Goal: Task Accomplishment & Management: Complete application form

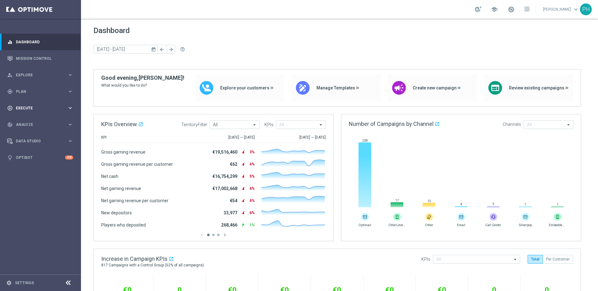
click at [69, 105] on icon "keyboard_arrow_right" at bounding box center [70, 108] width 6 height 6
click at [42, 121] on link "Campaign Builder" at bounding box center [40, 120] width 49 height 5
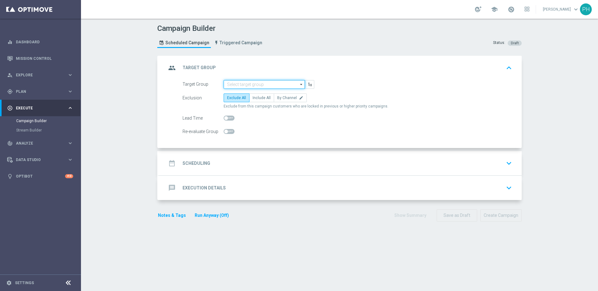
click at [267, 86] on input at bounding box center [264, 84] width 81 height 9
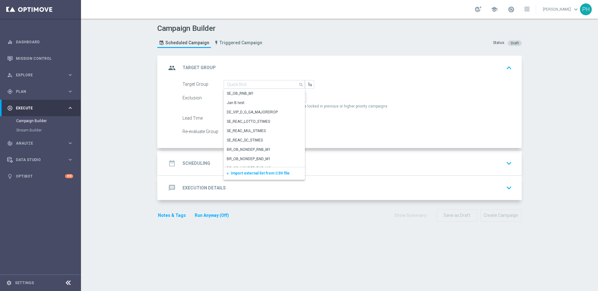
click at [125, 65] on div "Campaign Builder Scheduled Campaign Triggered Campaign Status: Draft group Targ…" at bounding box center [339, 155] width 517 height 272
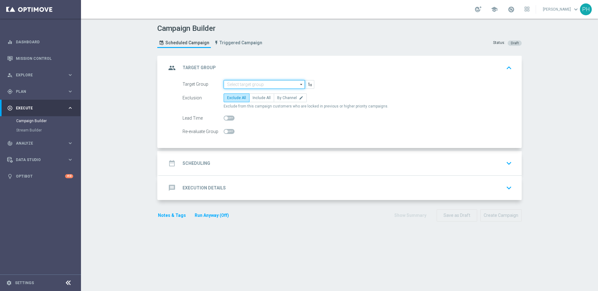
click at [252, 83] on input at bounding box center [264, 84] width 81 height 9
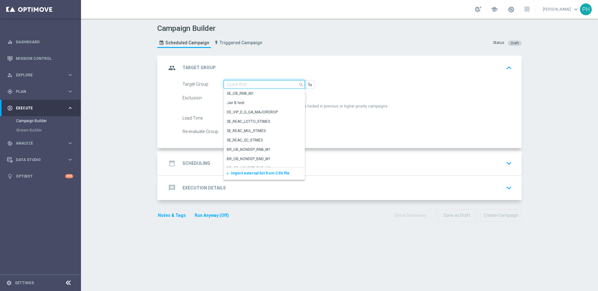
paste input "de_TGT_NVIP_EM_TAC_LT__ACTIVE_EJ"
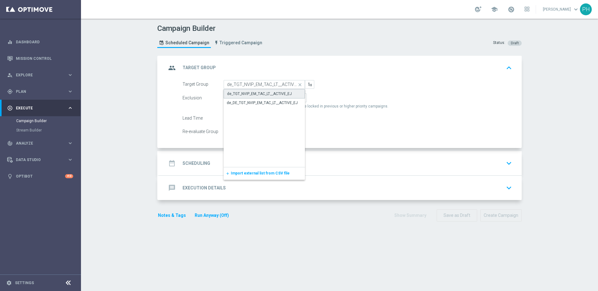
click at [253, 92] on div "de_TGT_NVIP_EM_TAC_LT__ACTIVE_EJ" at bounding box center [259, 94] width 65 height 6
type input "de_TGT_NVIP_EM_TAC_LT__ACTIVE_EJ"
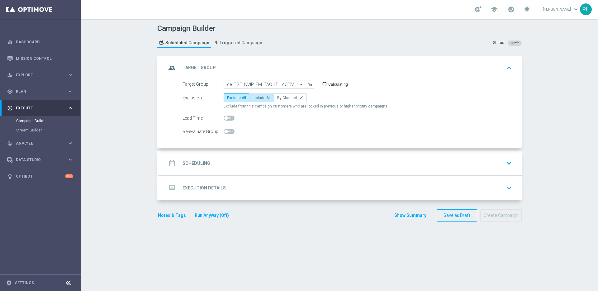
click at [262, 100] on label "Include All" at bounding box center [261, 97] width 25 height 9
click at [257, 100] on input "Include All" at bounding box center [255, 99] width 4 height 4
radio input "true"
click at [226, 162] on div "date_range Scheduling keyboard_arrow_down" at bounding box center [340, 163] width 348 height 12
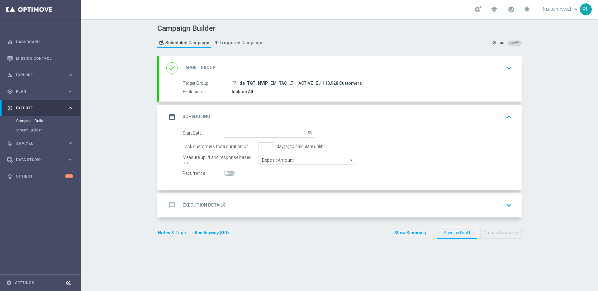
click at [325, 83] on span "| 10,928 Customers" at bounding box center [342, 84] width 39 height 6
copy span "10,928"
click at [307, 133] on icon "today" at bounding box center [310, 132] width 7 height 7
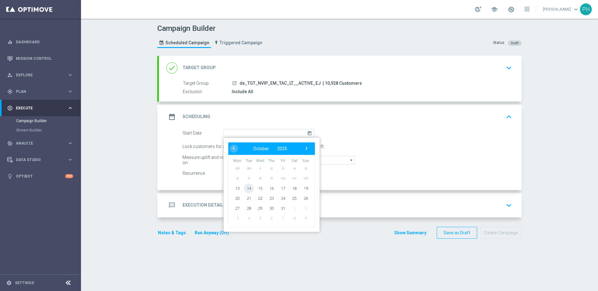
click at [247, 188] on span "14" at bounding box center [249, 188] width 10 height 10
type input "[DATE]"
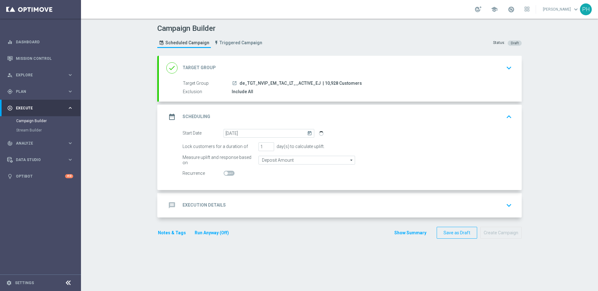
click at [507, 67] on icon "keyboard_arrow_down" at bounding box center [508, 67] width 9 height 9
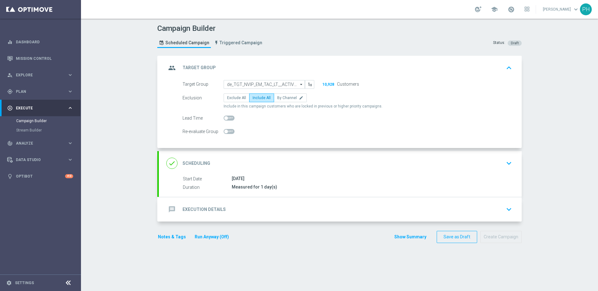
click at [225, 120] on span at bounding box center [229, 118] width 11 height 5
click at [225, 120] on input "checkbox" at bounding box center [229, 118] width 11 height 5
checkbox input "true"
click at [291, 187] on div "Measured for 1 day(s)" at bounding box center [371, 187] width 278 height 6
click at [508, 163] on icon "keyboard_arrow_down" at bounding box center [508, 163] width 9 height 9
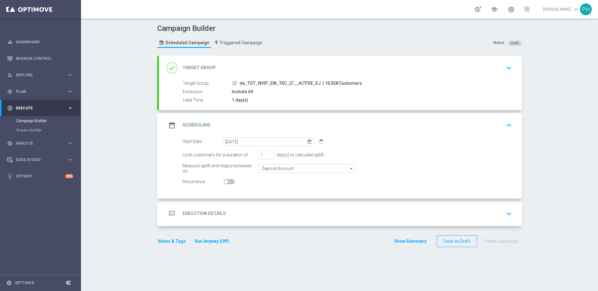
click at [235, 211] on div "message Execution Details keyboard_arrow_down" at bounding box center [340, 214] width 348 height 12
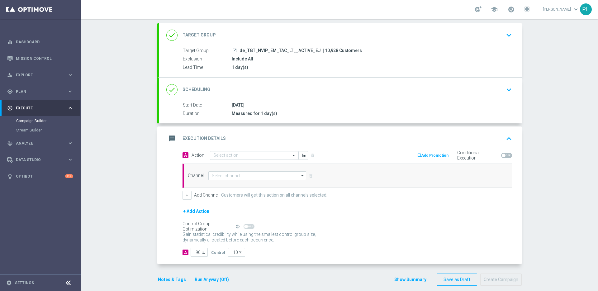
scroll to position [40, 0]
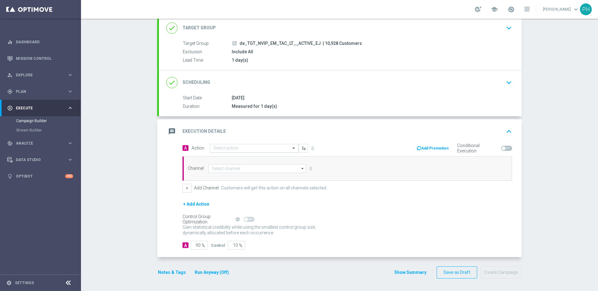
click at [233, 150] on input "text" at bounding box center [247, 148] width 69 height 5
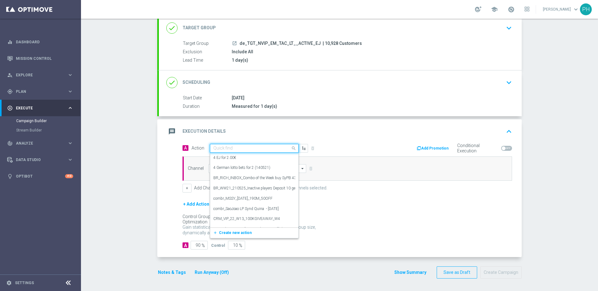
paste input "12 lines EJ + 40 FS for Big Bass Bonanza Keeping it Reel"
type input "12 lines EJ + 40 FS for Big Bass Bonanza Keeping it Reel"
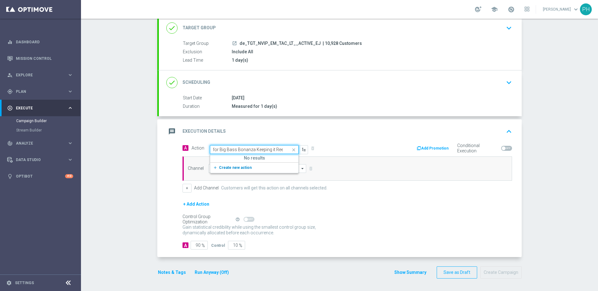
click at [233, 165] on span "Create new action" at bounding box center [235, 167] width 33 height 4
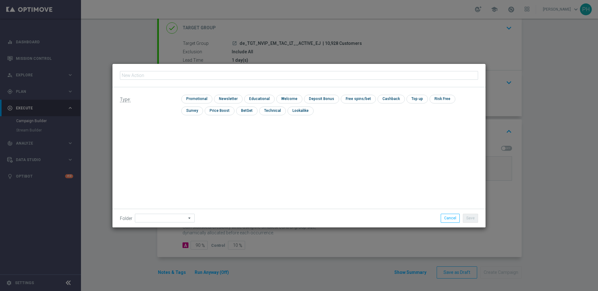
type input "12 lines EJ + 40 FS for Big Bass Bonanza Keeping it Reel"
click at [202, 95] on input "checkbox" at bounding box center [196, 99] width 30 height 8
checkbox input "true"
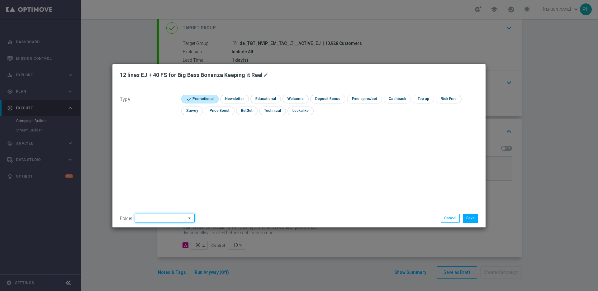
click at [165, 217] on input at bounding box center [165, 218] width 60 height 9
type input "de"
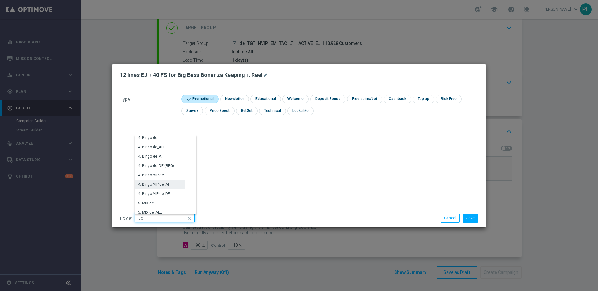
scroll to position [201, 0]
drag, startPoint x: 149, startPoint y: 218, endPoint x: 119, endPoint y: 216, distance: 30.0
click at [119, 216] on div "Folder de close Show Selected 0 of 396 2. Games VIP de_DE" at bounding box center [222, 218] width 214 height 9
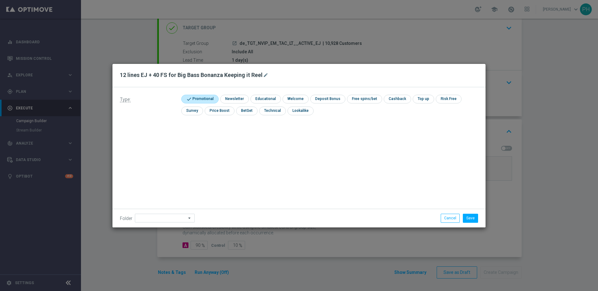
click at [169, 212] on div "Folder arrow_drop_down Show Selected 0 of 396 2. Games VIP de_DE" at bounding box center [298, 218] width 373 height 18
click at [164, 215] on input at bounding box center [165, 218] width 60 height 9
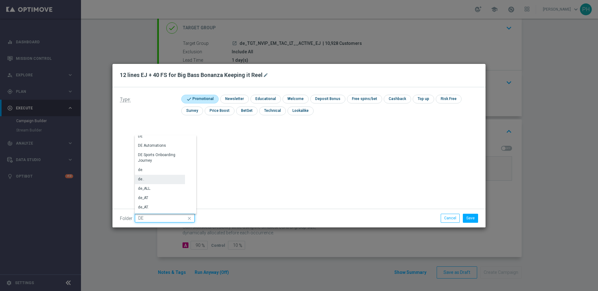
scroll to position [647, 0]
click at [159, 145] on div "DE" at bounding box center [160, 146] width 50 height 9
type input "DE"
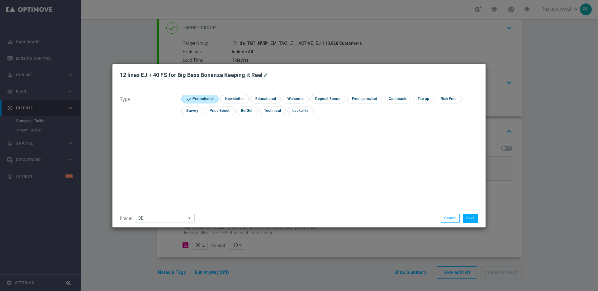
click at [246, 163] on div "Type: check Promotional check Newsletter check Educational check Welcome check …" at bounding box center [298, 157] width 373 height 140
click at [471, 219] on button "Save" at bounding box center [470, 218] width 15 height 9
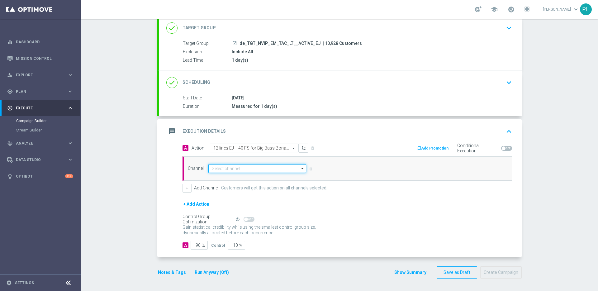
click at [275, 168] on input at bounding box center [257, 168] width 98 height 9
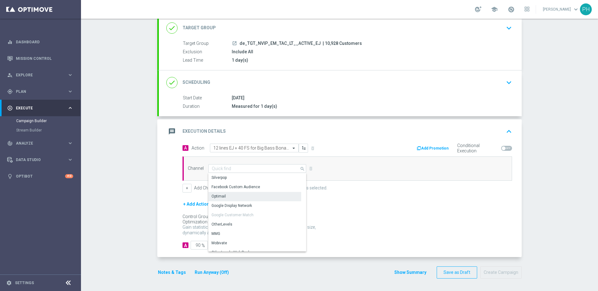
click at [260, 195] on div "Optimail" at bounding box center [254, 196] width 93 height 9
type input "Optimail"
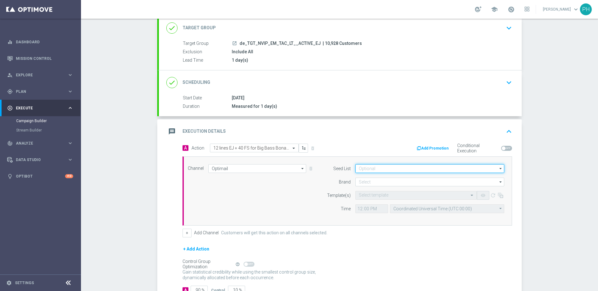
click at [371, 169] on input at bounding box center [429, 168] width 149 height 9
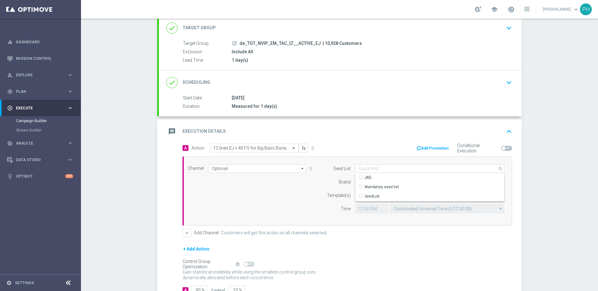
click at [355, 155] on div "A Action Select action 12 lines EJ + 40 FS for Big Bass Bonanza Keeping it Reel…" at bounding box center [347, 191] width 339 height 94
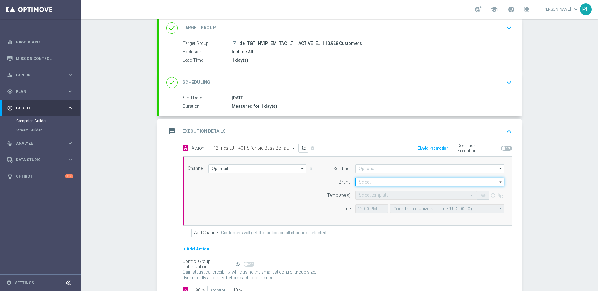
click at [366, 185] on input at bounding box center [429, 182] width 149 height 9
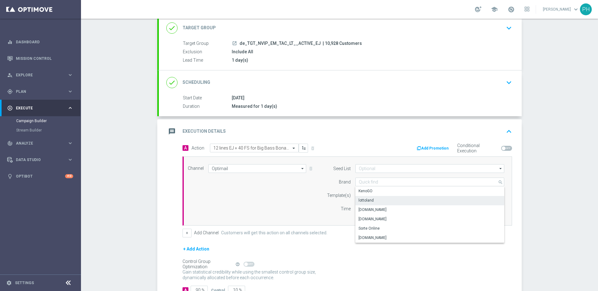
click at [376, 201] on div "lottoland" at bounding box center [429, 200] width 149 height 9
type input "lottoland"
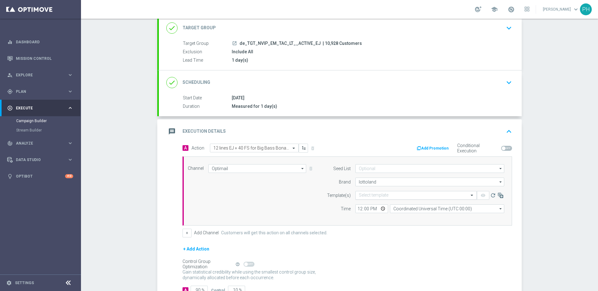
click at [371, 197] on input "text" at bounding box center [410, 195] width 102 height 5
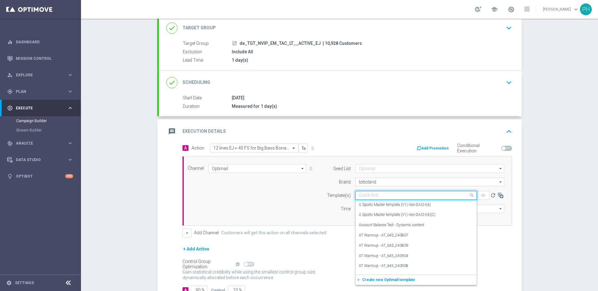
paste input "DE_INT__EJ_ACTIVES_251014__NVIP_EMA_TAC_LT"
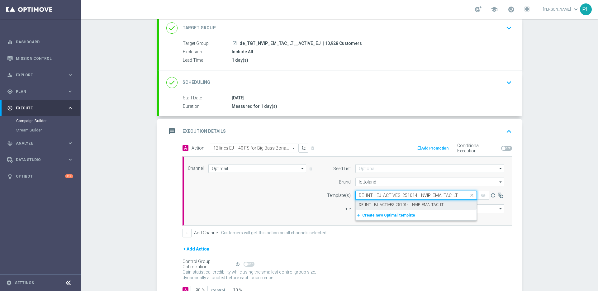
click at [373, 207] on div "DE_INT__EJ_ACTIVES_251014__NVIP_EMA_TAC_LT" at bounding box center [416, 205] width 115 height 10
type input "DE_INT__EJ_ACTIVES_251014__NVIP_EMA_TAC_LT"
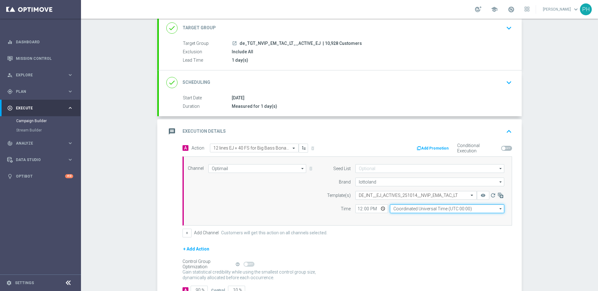
click at [434, 211] on input "Coordinated Universal Time (UTC 00:00)" at bounding box center [447, 208] width 114 height 9
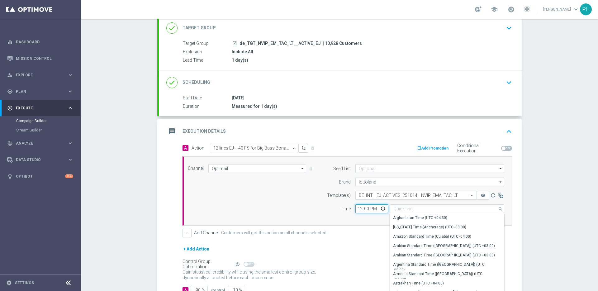
drag, startPoint x: 366, startPoint y: 210, endPoint x: 374, endPoint y: 210, distance: 7.2
click at [367, 210] on input "12:00" at bounding box center [371, 208] width 33 height 9
type input "Coordinated Universal Time (UTC 00:00)"
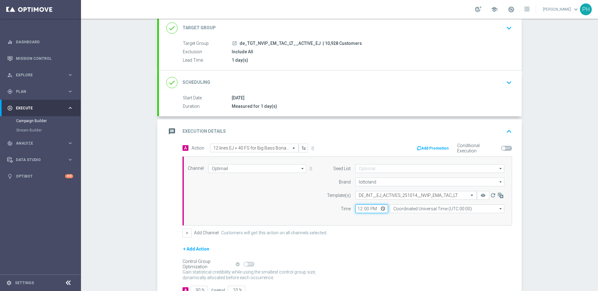
drag, startPoint x: 370, startPoint y: 209, endPoint x: 349, endPoint y: 207, distance: 21.9
click at [351, 207] on div "12:00 Coordinated Universal Time (UTC 00:00) Coordinated Universal Time (UTC 00…" at bounding box center [430, 208] width 158 height 9
drag, startPoint x: 353, startPoint y: 208, endPoint x: 361, endPoint y: 208, distance: 8.1
click at [355, 208] on input "12:00" at bounding box center [371, 208] width 33 height 9
click at [357, 207] on input "12:00" at bounding box center [371, 208] width 33 height 9
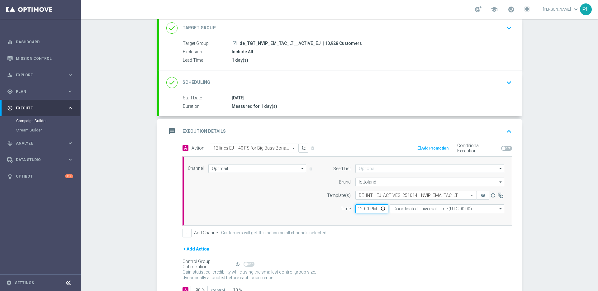
click at [357, 208] on input "12:00" at bounding box center [371, 208] width 33 height 9
type input "06:00"
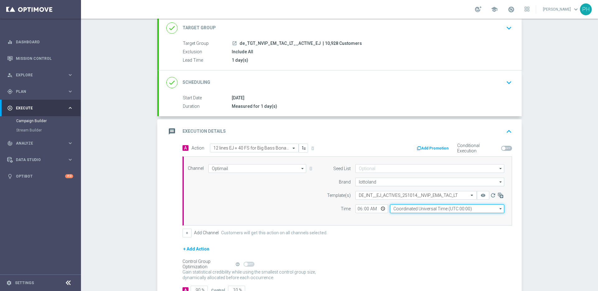
click at [409, 210] on input "Coordinated Universal Time (UTC 00:00)" at bounding box center [447, 208] width 114 height 9
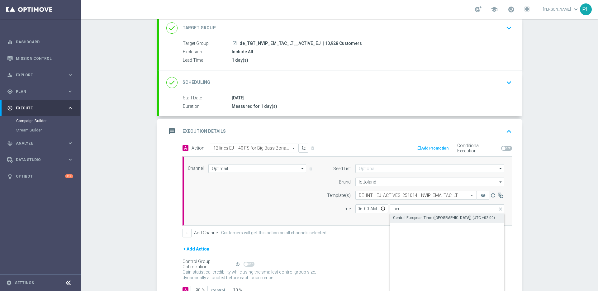
click at [409, 218] on div "Central European Time ([GEOGRAPHIC_DATA]) (UTC +02:00)" at bounding box center [444, 218] width 102 height 6
type input "Central European Time ([GEOGRAPHIC_DATA]) (UTC +02:00)"
click at [154, 203] on section "done Target Group keyboard_arrow_down Target Group launch de_TGT_NVIP_EM_TAC_LT…" at bounding box center [340, 173] width 374 height 314
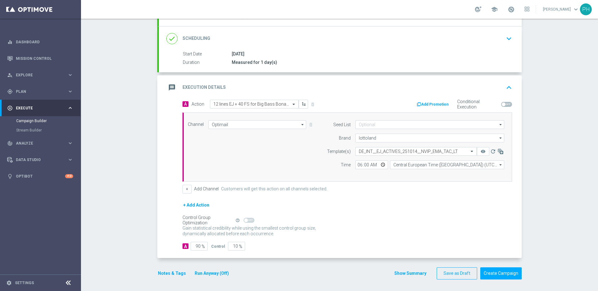
scroll to position [85, 0]
drag, startPoint x: 198, startPoint y: 244, endPoint x: 191, endPoint y: 243, distance: 7.2
click at [191, 243] on input "90" at bounding box center [199, 245] width 17 height 9
type input "9"
type input "91"
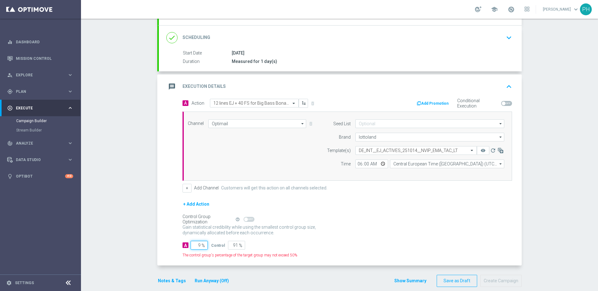
type input "98"
type input "2"
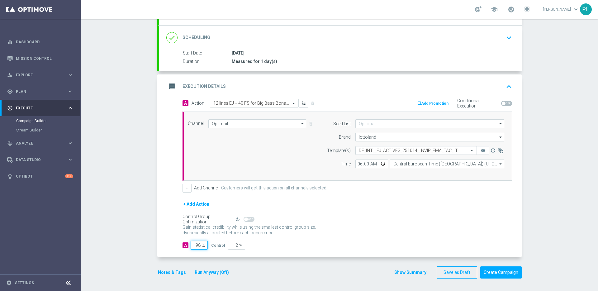
type input "98"
click at [296, 236] on div "Gain statistical credibility while using the smallest control group size, dynam…" at bounding box center [348, 230] width 330 height 15
click at [167, 274] on button "Notes & Tags" at bounding box center [171, 273] width 29 height 8
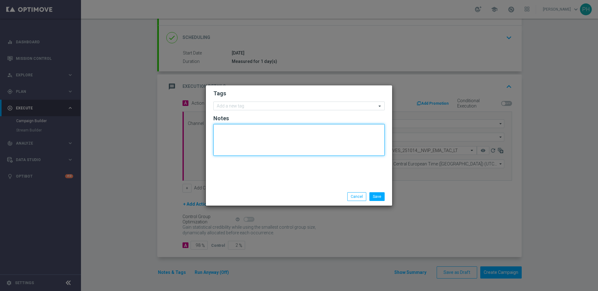
click at [228, 144] on textarea at bounding box center [298, 140] width 171 height 32
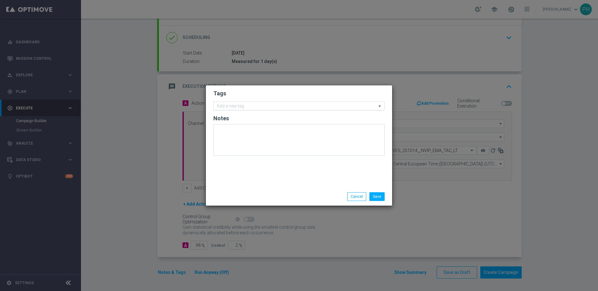
click at [236, 106] on input "text" at bounding box center [297, 106] width 160 height 5
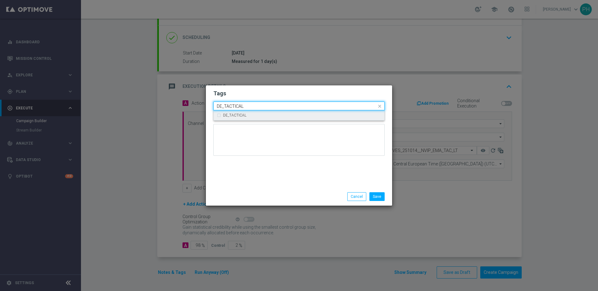
click at [234, 114] on label "DE_TACTICAL" at bounding box center [234, 115] width 23 height 4
type input "DE_TACTICAL"
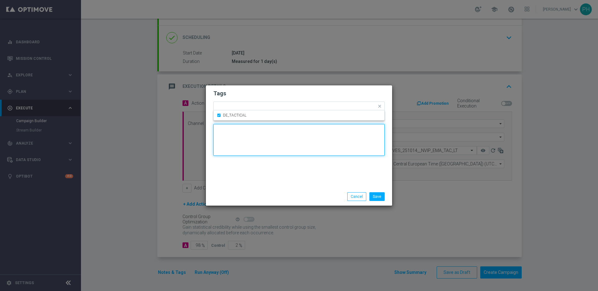
click at [285, 145] on textarea at bounding box center [298, 140] width 171 height 32
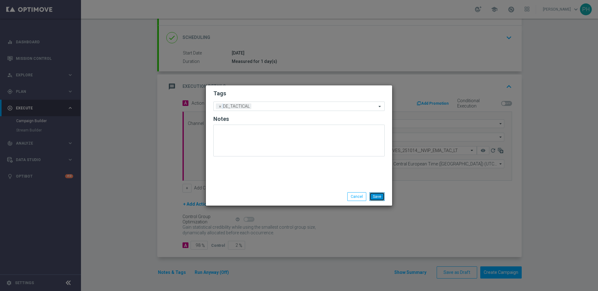
click at [378, 197] on button "Save" at bounding box center [377, 196] width 15 height 9
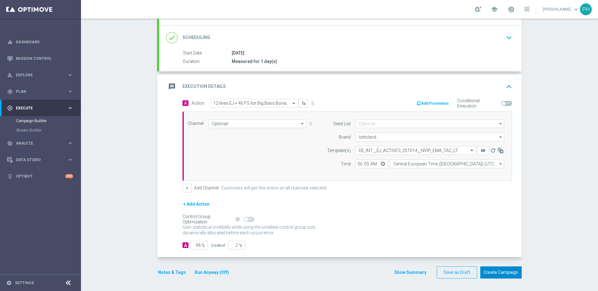
click at [509, 275] on button "Create Campaign" at bounding box center [500, 272] width 41 height 12
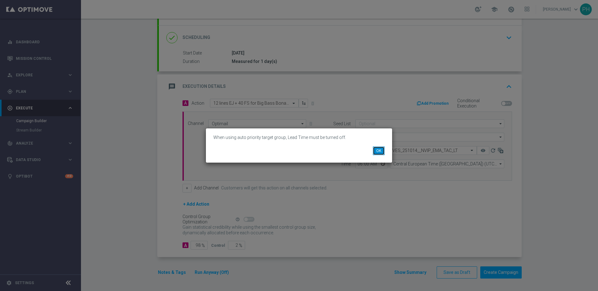
click at [377, 149] on button "OK" at bounding box center [379, 150] width 12 height 9
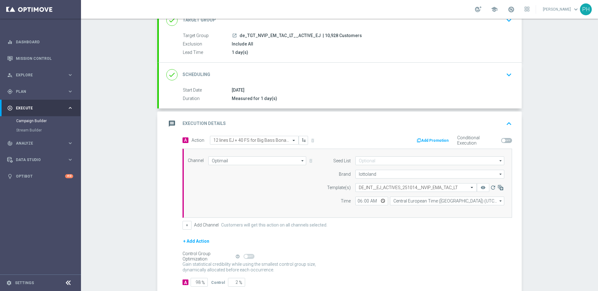
scroll to position [0, 0]
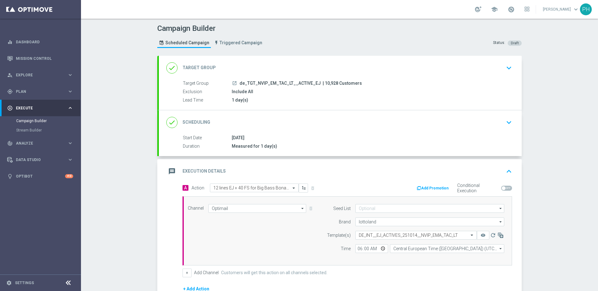
click at [277, 93] on div "Include All" at bounding box center [371, 91] width 278 height 6
click at [447, 82] on div "launch de_TGT_NVIP_EM_TAC_LT__ACTIVE_EJ | 10,928 Customers" at bounding box center [371, 83] width 278 height 6
click at [412, 128] on div "done Scheduling keyboard_arrow_down" at bounding box center [340, 123] width 348 height 12
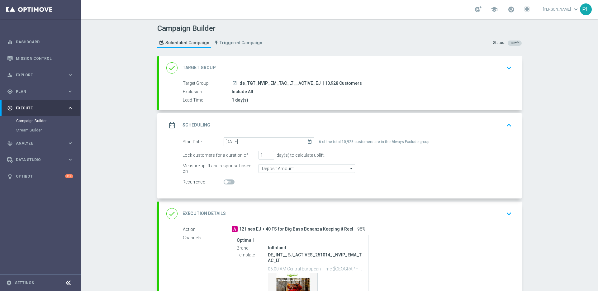
click at [436, 87] on div "Target Group launch de_TGT_NVIP_EM_TAC_LT__ACTIVE_EJ | 10,928 Customers Exclusi…" at bounding box center [340, 92] width 363 height 24
click at [508, 70] on icon "keyboard_arrow_down" at bounding box center [508, 67] width 9 height 9
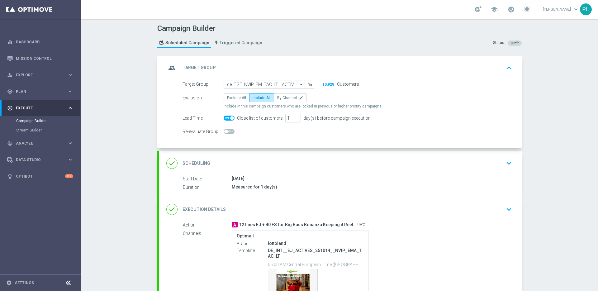
click at [227, 119] on span at bounding box center [229, 118] width 11 height 5
click at [227, 119] on input "checkbox" at bounding box center [229, 118] width 11 height 5
checkbox input "false"
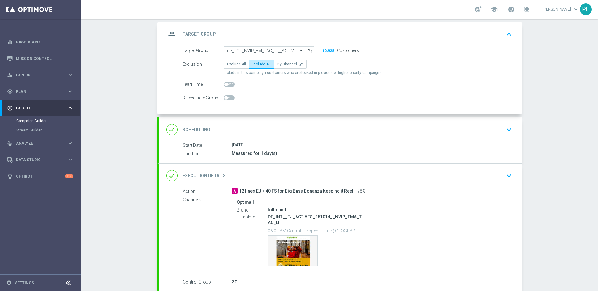
scroll to position [68, 0]
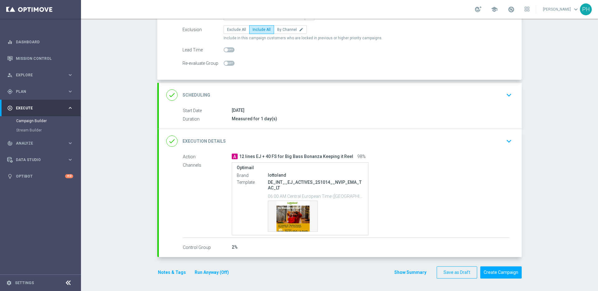
click at [211, 272] on button "Run Anyway (Off)" at bounding box center [212, 273] width 36 height 8
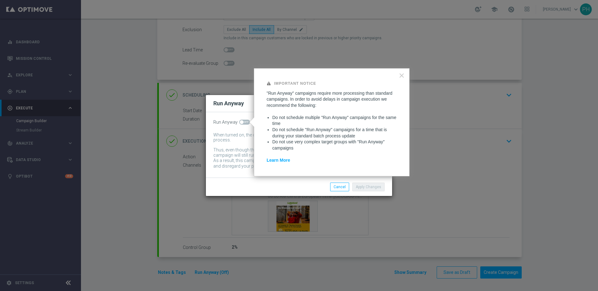
click at [240, 119] on div "Run Anyway When turned on, the campaign will be executed regardless of your sit…" at bounding box center [299, 144] width 186 height 65
click at [243, 122] on span at bounding box center [244, 122] width 11 height 5
click at [243, 122] on input "checkbox" at bounding box center [244, 122] width 11 height 5
checkbox input "true"
click at [371, 186] on button "Apply Changes" at bounding box center [368, 187] width 32 height 9
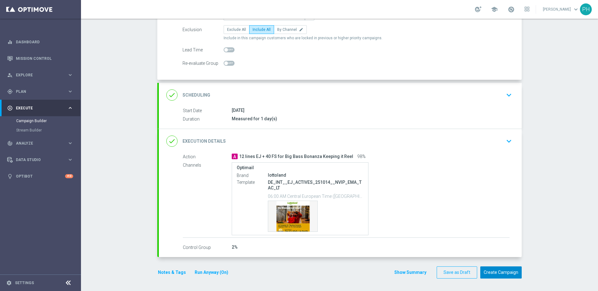
click at [503, 274] on button "Create Campaign" at bounding box center [500, 272] width 41 height 12
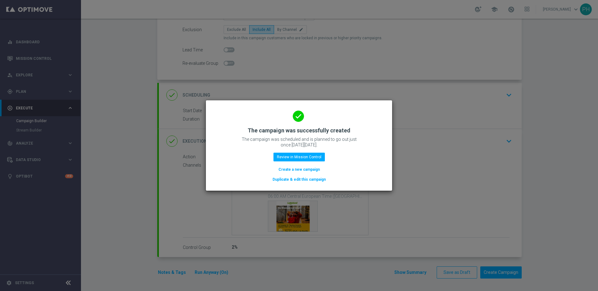
click at [309, 168] on button "Create a new campaign" at bounding box center [299, 169] width 43 height 7
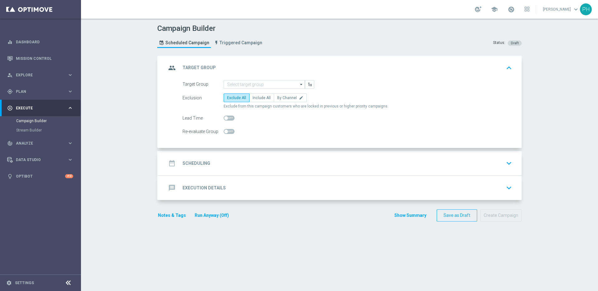
scroll to position [0, 0]
click at [254, 83] on input at bounding box center [264, 84] width 81 height 9
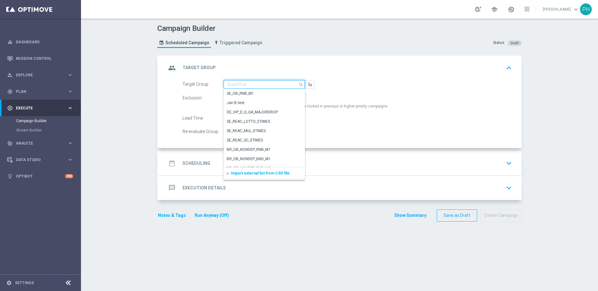
paste input "de_TGT_NVIP_EM_TAC_LT__REACTIVATED_EJ"
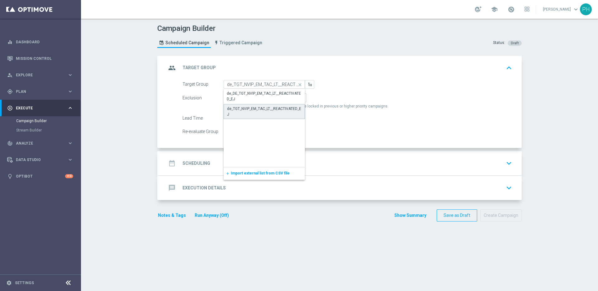
click at [250, 109] on div "de_TGT_NVIP_EM_TAC_LT__REACTIVATED_EJ" at bounding box center [264, 111] width 74 height 11
type input "de_TGT_NVIP_EM_TAC_LT__REACTIVATED_EJ"
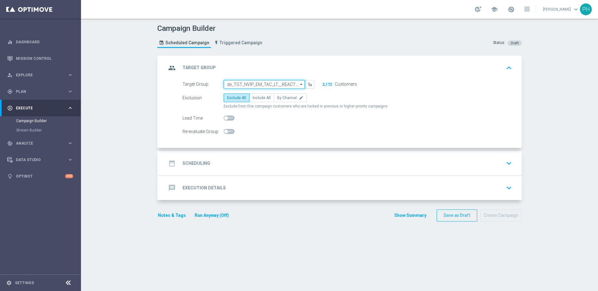
click at [250, 87] on input "de_TGT_NVIP_EM_TAC_LT__REACTIVATED_EJ" at bounding box center [264, 84] width 81 height 9
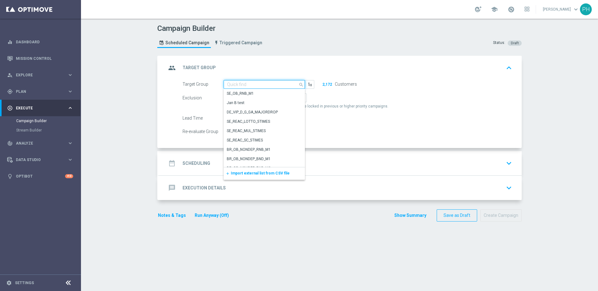
paste input "de_TGT_NVIP_EM_TAC_LT__REACTIVATED_EJ"
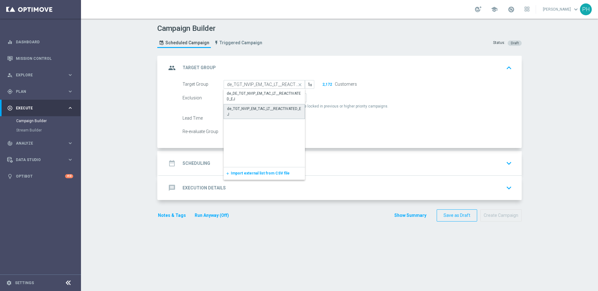
click at [245, 111] on div "de_TGT_NVIP_EM_TAC_LT__REACTIVATED_EJ" at bounding box center [264, 111] width 74 height 11
type input "de_TGT_NVIP_EM_TAC_LT__REACTIVATED_EJ"
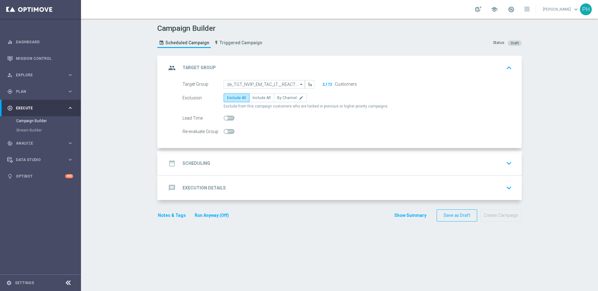
click at [319, 82] on div "2,172 Customers" at bounding box center [340, 84] width 43 height 8
click at [324, 85] on button "2,172" at bounding box center [327, 84] width 10 height 5
drag, startPoint x: 330, startPoint y: 85, endPoint x: 318, endPoint y: 84, distance: 12.5
click at [319, 84] on div "2,172 Customers" at bounding box center [340, 84] width 43 height 8
drag, startPoint x: 318, startPoint y: 84, endPoint x: 331, endPoint y: 84, distance: 12.8
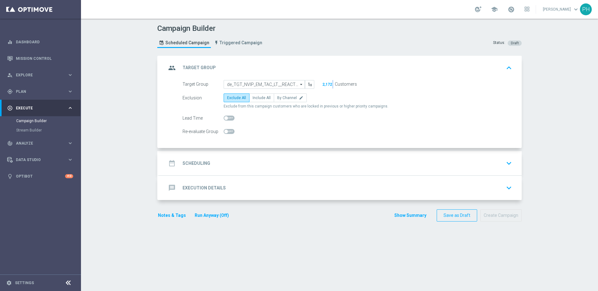
click at [331, 84] on div "2,172 Customers" at bounding box center [340, 84] width 43 height 8
drag, startPoint x: 330, startPoint y: 83, endPoint x: 318, endPoint y: 84, distance: 12.5
click at [319, 84] on div "2,172 Customers" at bounding box center [340, 84] width 43 height 8
drag, startPoint x: 330, startPoint y: 84, endPoint x: 320, endPoint y: 88, distance: 10.5
click at [321, 84] on div "2,172 Customers" at bounding box center [340, 84] width 43 height 8
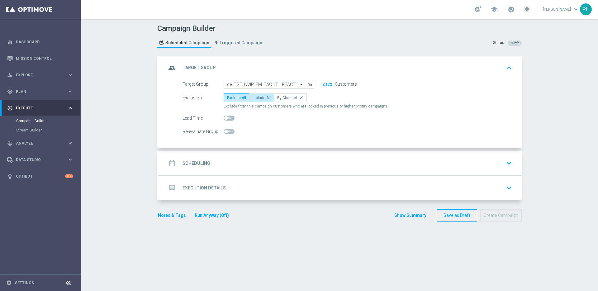
click at [261, 97] on span "Include All" at bounding box center [262, 98] width 18 height 4
click at [257, 97] on input "Include All" at bounding box center [255, 99] width 4 height 4
radio input "true"
click at [142, 120] on div "Campaign Builder Scheduled Campaign Triggered Campaign Status: Draft group Targ…" at bounding box center [339, 155] width 517 height 272
click at [219, 160] on div "date_range Scheduling keyboard_arrow_down" at bounding box center [340, 163] width 348 height 12
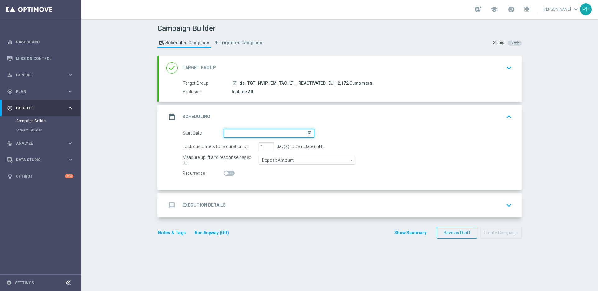
click at [246, 136] on input at bounding box center [269, 133] width 91 height 9
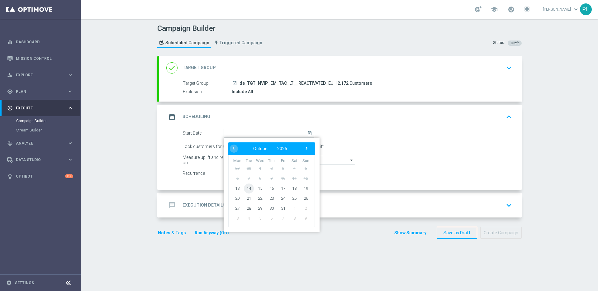
click at [248, 187] on span "14" at bounding box center [249, 188] width 10 height 10
type input "[DATE]"
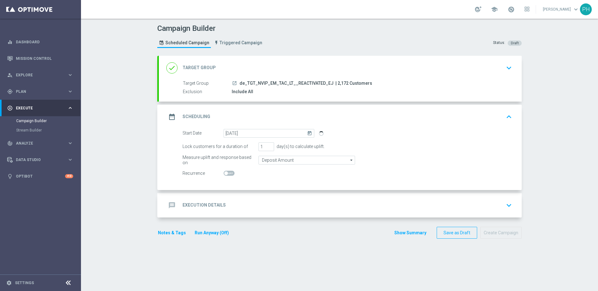
click at [307, 132] on icon "today" at bounding box center [310, 132] width 7 height 7
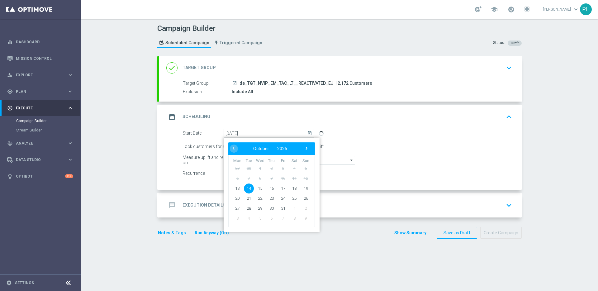
click at [247, 187] on span "14" at bounding box center [249, 188] width 10 height 10
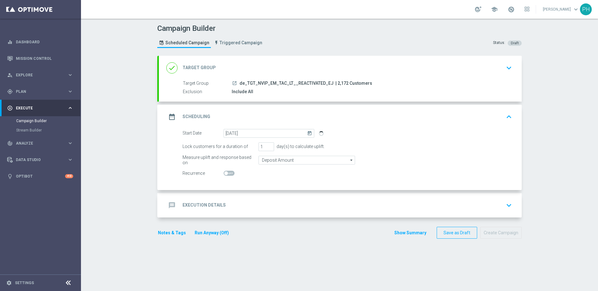
click at [417, 144] on div "Lock customers for a duration of 1 day(s) to calculate uplift." at bounding box center [347, 146] width 339 height 9
click at [282, 207] on div "message Execution Details keyboard_arrow_down" at bounding box center [340, 205] width 348 height 12
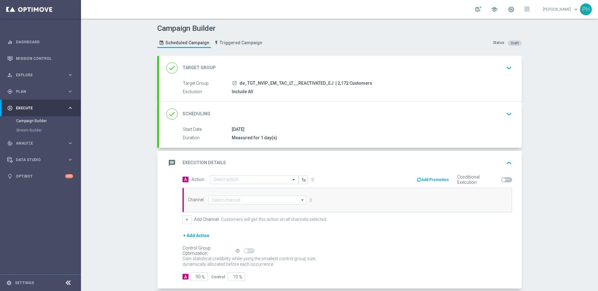
click at [280, 128] on div "[DATE]" at bounding box center [371, 129] width 278 height 6
click at [507, 112] on icon "keyboard_arrow_down" at bounding box center [508, 113] width 9 height 9
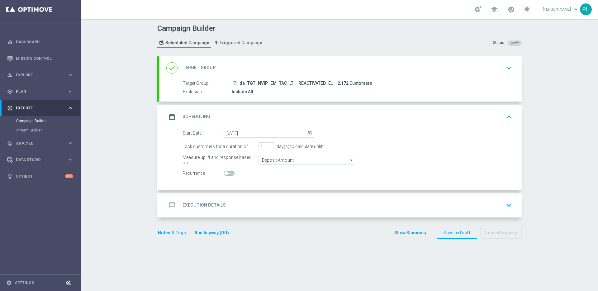
click at [267, 206] on div "message Execution Details keyboard_arrow_down" at bounding box center [340, 205] width 348 height 12
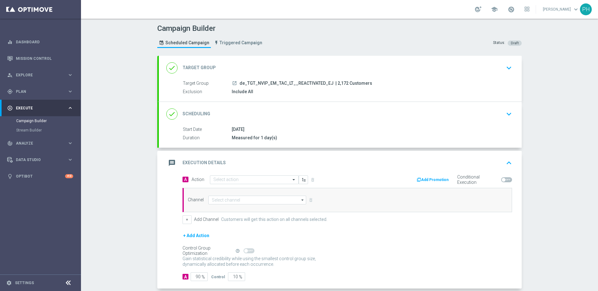
click at [307, 123] on div "done Scheduling keyboard_arrow_down" at bounding box center [340, 114] width 363 height 24
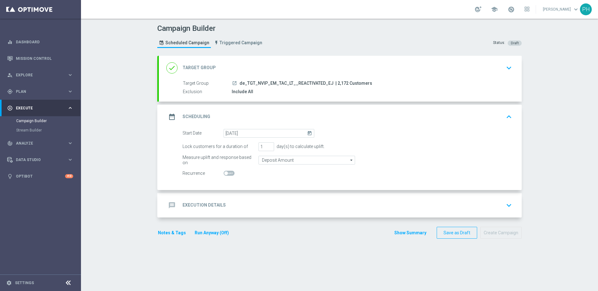
click at [307, 134] on icon "today" at bounding box center [310, 132] width 7 height 7
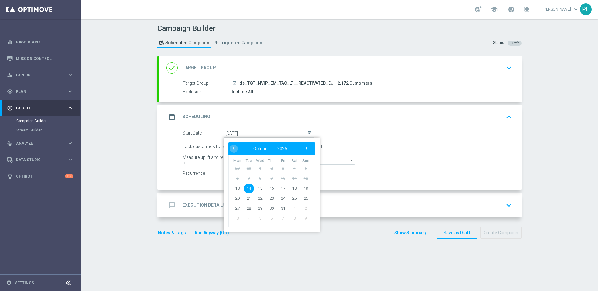
click at [246, 187] on span "14" at bounding box center [249, 188] width 10 height 10
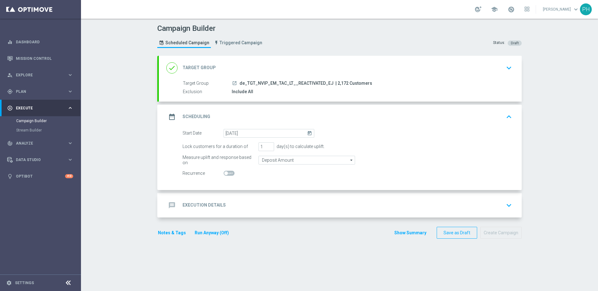
click at [257, 202] on div "message Execution Details keyboard_arrow_down" at bounding box center [340, 205] width 348 height 12
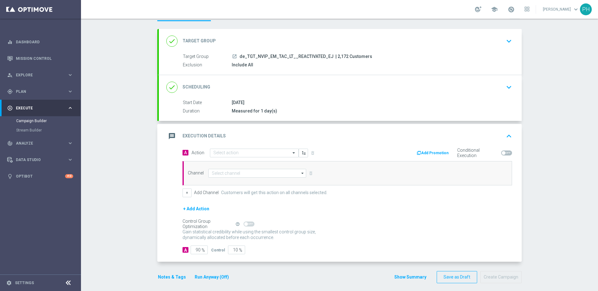
scroll to position [31, 0]
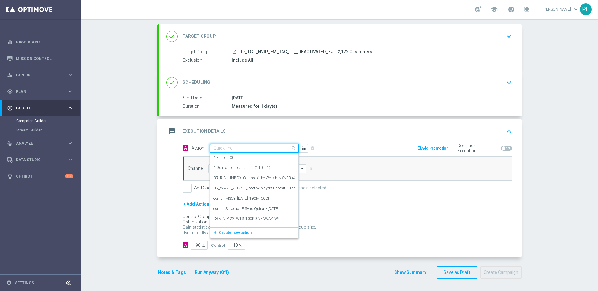
click at [242, 147] on input "text" at bounding box center [247, 148] width 69 height 5
paste input "6 lines EJ + 20 FS for Big Bass Bonanza Keeping it Reel"
type input "6 lines EJ + 20 FS for Big Bass Bonanza Keeping it Reel"
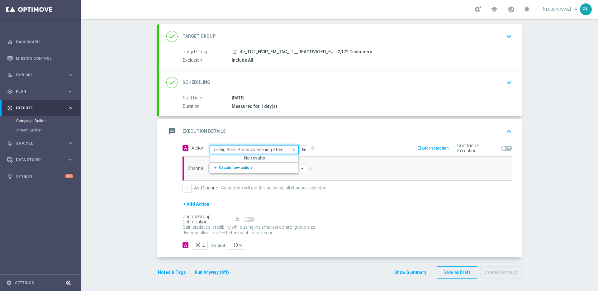
click at [230, 168] on span "Create new action" at bounding box center [235, 167] width 33 height 4
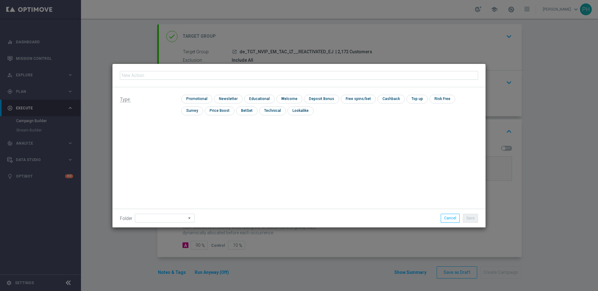
type input "6 lines EJ + 20 FS for Big Bass Bonanza Keeping it Reel"
click at [195, 98] on input "checkbox" at bounding box center [196, 99] width 30 height 8
checkbox input "true"
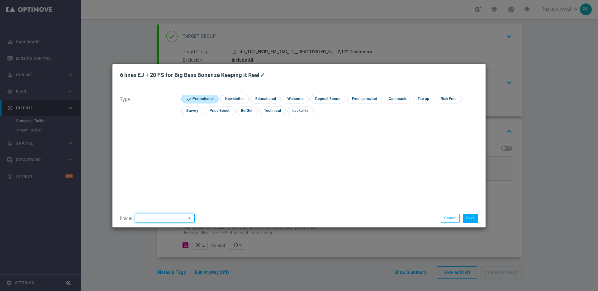
click at [157, 222] on input at bounding box center [165, 218] width 60 height 9
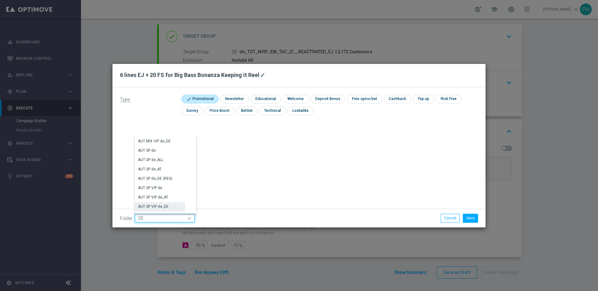
scroll to position [619, 0]
click at [163, 176] on div "DE" at bounding box center [160, 175] width 50 height 9
type input "DE"
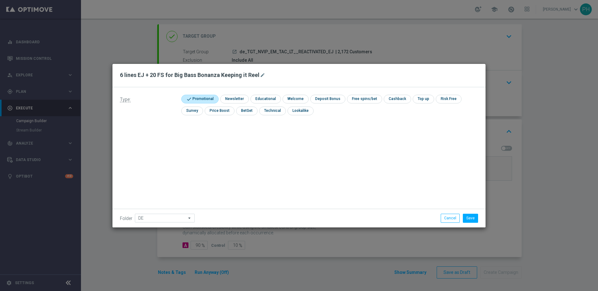
click at [204, 179] on div "Type: check Promotional check Newsletter check Educational check Welcome check …" at bounding box center [298, 157] width 373 height 140
click at [475, 217] on button "Save" at bounding box center [470, 218] width 15 height 9
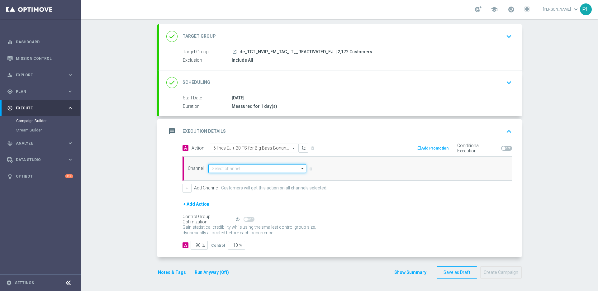
click at [237, 168] on input at bounding box center [257, 168] width 98 height 9
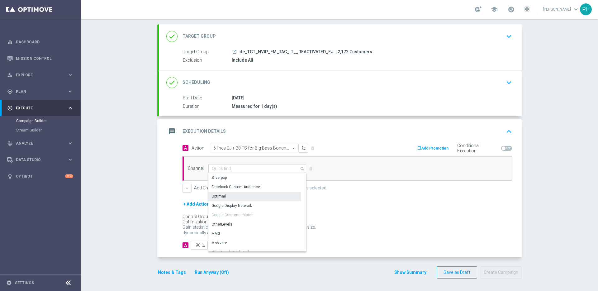
click at [231, 195] on div "Optimail" at bounding box center [254, 196] width 93 height 9
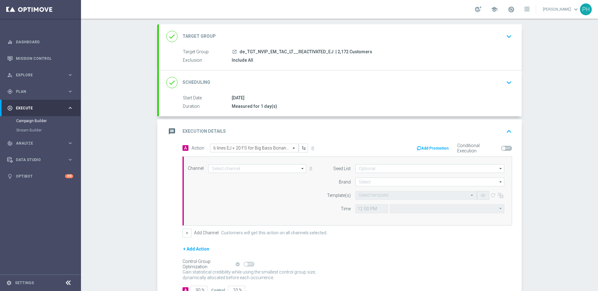
type input "Optimail"
type input "Coordinated Universal Time (UTC 00:00)"
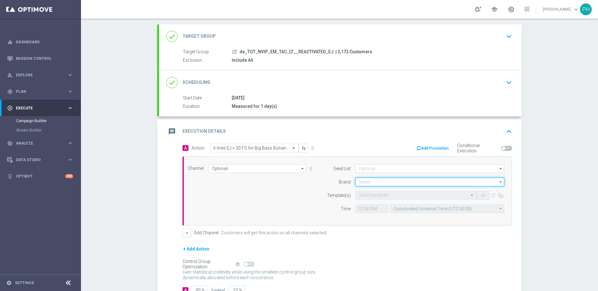
click at [362, 183] on input at bounding box center [429, 182] width 149 height 9
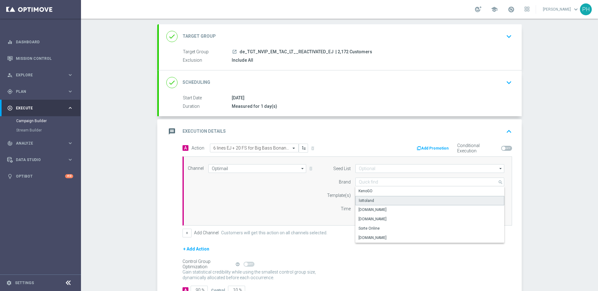
click at [369, 199] on div "lottoland" at bounding box center [366, 201] width 15 height 6
type input "lottoland"
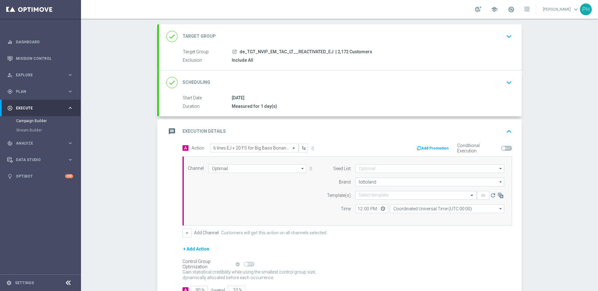
click at [294, 206] on div "Channel Optimail Optimail arrow_drop_down Show Selected 1 of 26 Silverpop" at bounding box center [346, 191] width 326 height 54
click at [400, 194] on input "text" at bounding box center [410, 195] width 102 height 5
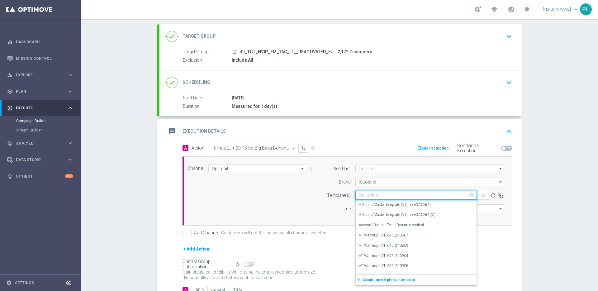
paste input "DE_INT__EJ_REACT_251014__NVIP_EMA_TAC_LT"
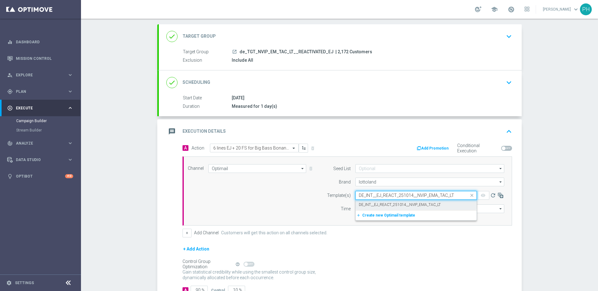
click at [374, 203] on label "DE_INT__EJ_REACT_251014__NVIP_EMA_TAC_LT" at bounding box center [400, 204] width 82 height 5
type input "DE_INT__EJ_REACT_251014__NVIP_EMA_TAC_LT"
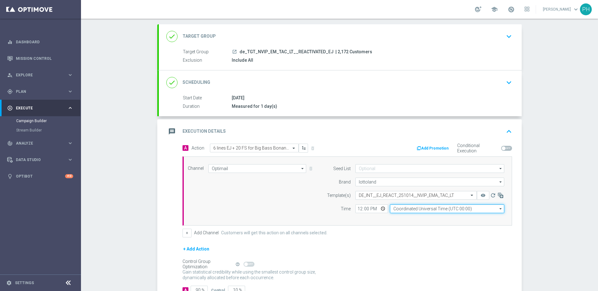
click at [443, 208] on input "Coordinated Universal Time (UTC 00:00)" at bounding box center [447, 208] width 114 height 9
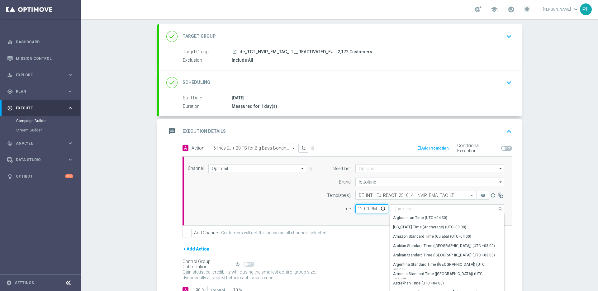
click at [363, 208] on input "12:00" at bounding box center [371, 208] width 33 height 9
type input "Coordinated Universal Time (UTC 00:00)"
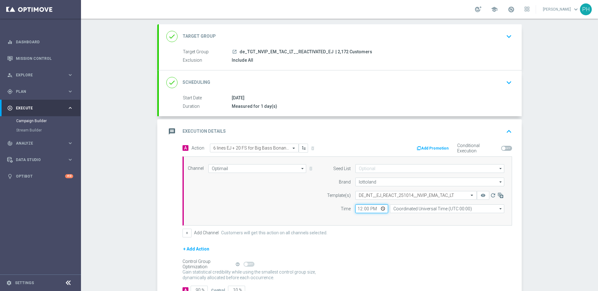
click at [357, 209] on input "12:00" at bounding box center [371, 208] width 33 height 9
type input "06:00"
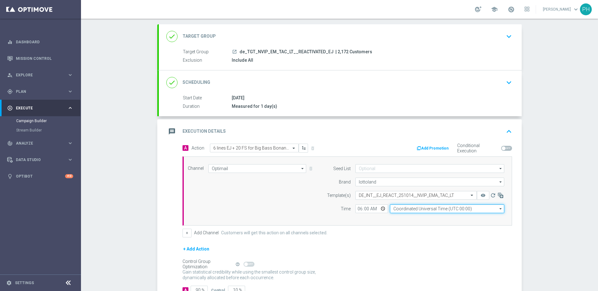
click at [406, 210] on input "Coordinated Universal Time (UTC 00:00)" at bounding box center [447, 208] width 114 height 9
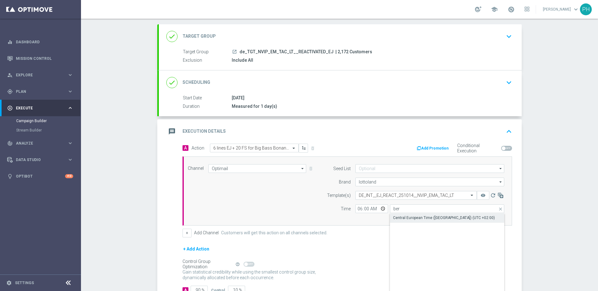
click at [408, 218] on div "Central European Time ([GEOGRAPHIC_DATA]) (UTC +02:00)" at bounding box center [444, 218] width 102 height 6
type input "Central European Time ([GEOGRAPHIC_DATA]) (UTC +02:00)"
click at [139, 216] on div "Campaign Builder Scheduled Campaign Triggered Campaign Status: Draft done Targe…" at bounding box center [339, 155] width 517 height 272
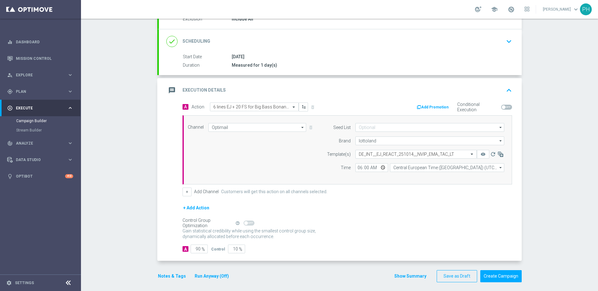
scroll to position [76, 0]
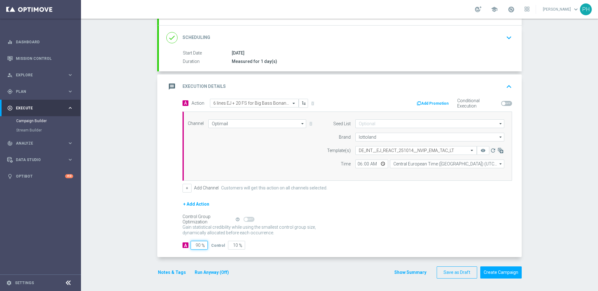
drag, startPoint x: 198, startPoint y: 245, endPoint x: 186, endPoint y: 243, distance: 12.3
click at [186, 243] on div "A 90 %" at bounding box center [195, 245] width 24 height 9
type input "9"
type input "91"
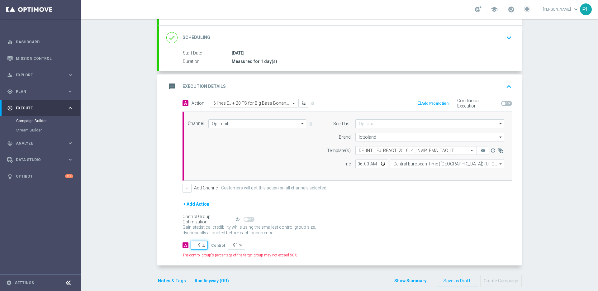
type input "98"
type input "2"
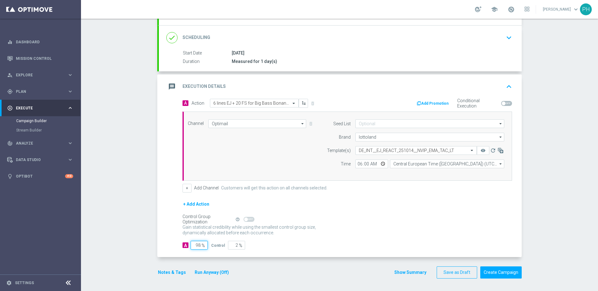
type input "98"
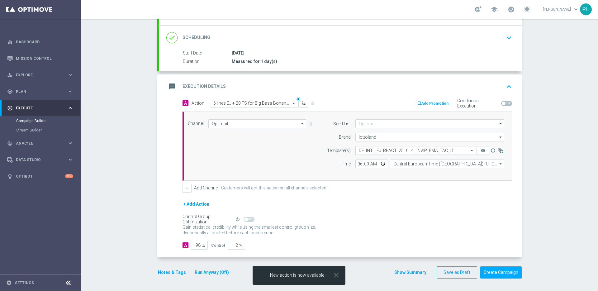
click at [215, 274] on button "Run Anyway (Off)" at bounding box center [212, 273] width 36 height 8
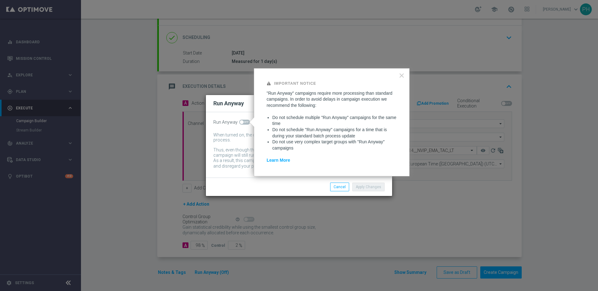
click at [240, 121] on span at bounding box center [242, 122] width 4 height 4
click at [240, 121] on input "checkbox" at bounding box center [244, 122] width 11 height 5
checkbox input "true"
click at [374, 189] on button "Apply Changes" at bounding box center [368, 187] width 32 height 9
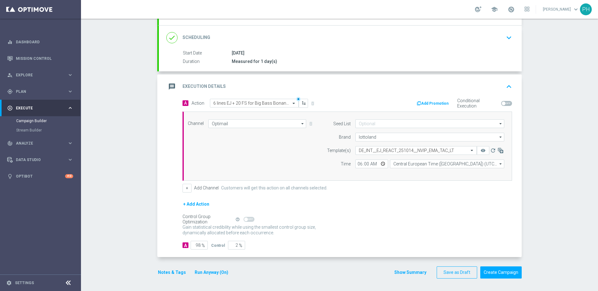
click at [171, 271] on button "Notes & Tags" at bounding box center [171, 273] width 29 height 8
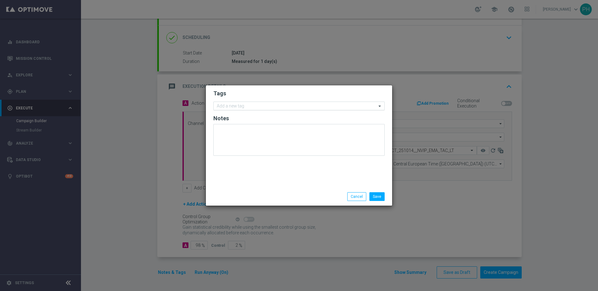
click at [239, 108] on input "text" at bounding box center [297, 106] width 160 height 5
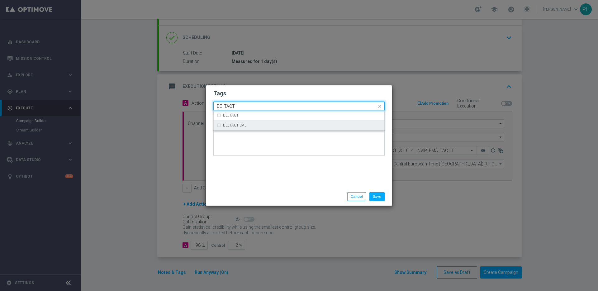
click at [235, 126] on label "DE_TACTICAL" at bounding box center [234, 125] width 23 height 4
type input "DE_TACT"
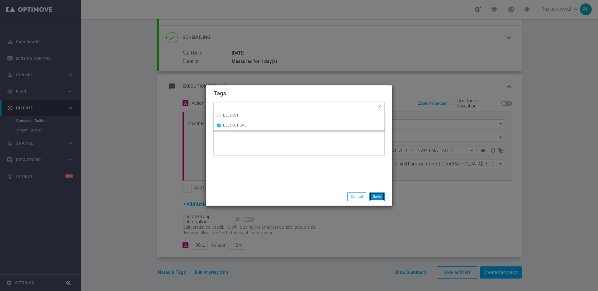
click at [376, 193] on button "Save" at bounding box center [377, 196] width 15 height 9
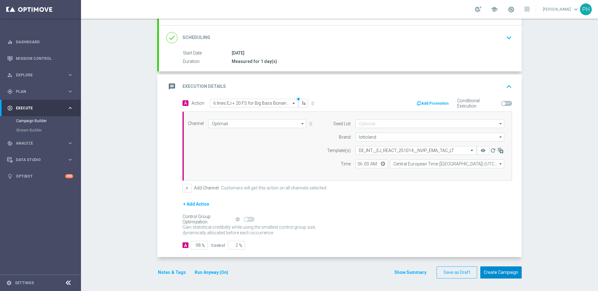
click at [500, 273] on button "Create Campaign" at bounding box center [500, 272] width 41 height 12
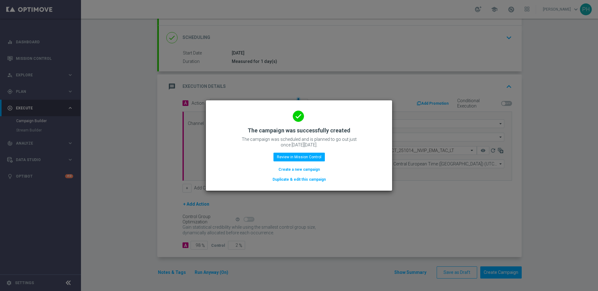
click at [300, 170] on button "Create a new campaign" at bounding box center [299, 169] width 43 height 7
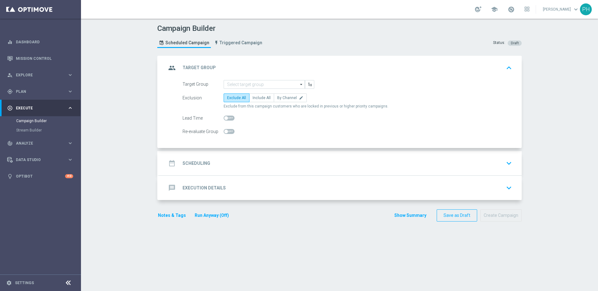
scroll to position [0, 0]
click at [268, 83] on input at bounding box center [264, 84] width 81 height 9
paste input "de_TGT_NVIP_EM_TAC_LT__CHURNED_EJ"
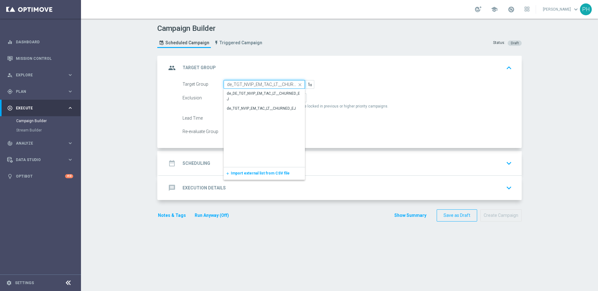
scroll to position [0, 9]
click at [266, 107] on div "de_TGT_NVIP_EM_TAC_LT__CHURNED_EJ" at bounding box center [261, 109] width 69 height 6
type input "de_TGT_NVIP_EM_TAC_LT__CHURNED_EJ"
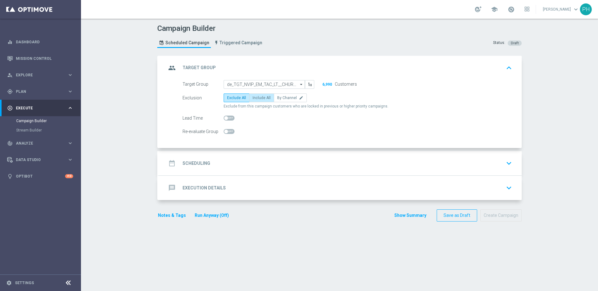
click at [257, 98] on span "Include All" at bounding box center [262, 98] width 18 height 4
click at [257, 98] on input "Include All" at bounding box center [255, 99] width 4 height 4
radio input "true"
click at [219, 159] on div "date_range Scheduling keyboard_arrow_down" at bounding box center [340, 163] width 348 height 12
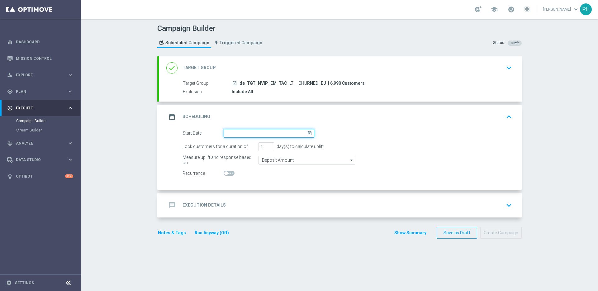
click at [259, 131] on input at bounding box center [269, 133] width 91 height 9
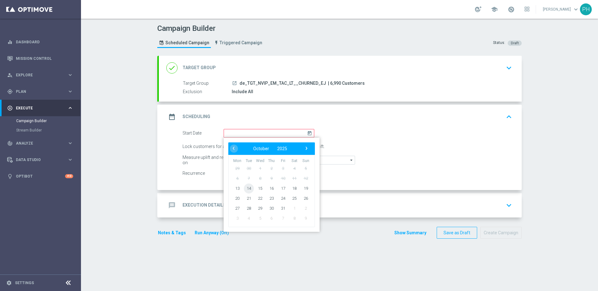
click at [245, 189] on span "14" at bounding box center [249, 188] width 10 height 10
type input "[DATE]"
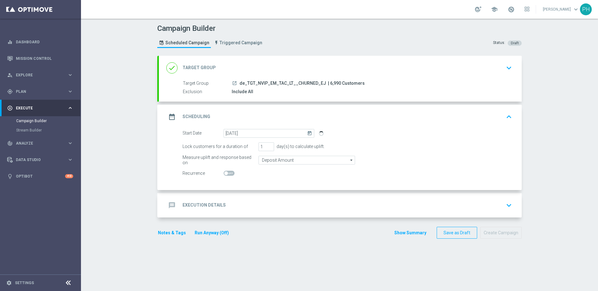
click at [235, 205] on div "message Execution Details keyboard_arrow_down" at bounding box center [340, 205] width 348 height 12
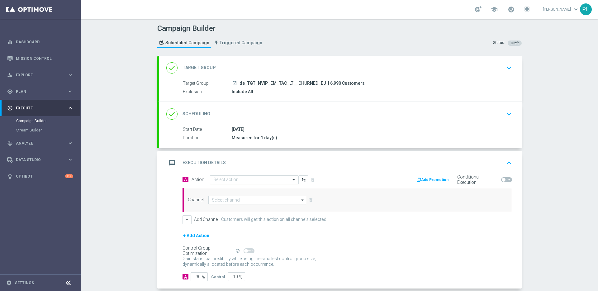
click at [248, 179] on input "text" at bounding box center [247, 179] width 69 height 5
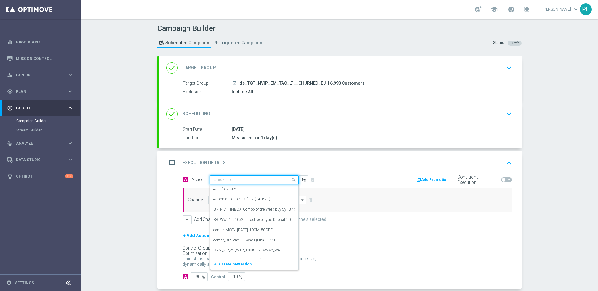
paste input "3 lines EJ + 20 FS for Big Bass Bonanza Keeping it Reel"
type input "3 lines EJ + 20 FS for Big Bass Bonanza Keeping it Reel"
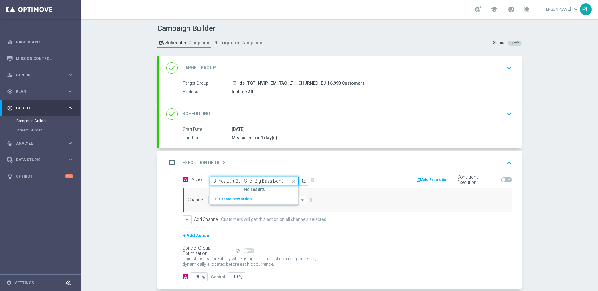
scroll to position [0, 36]
click at [234, 198] on span "Create new action" at bounding box center [235, 199] width 33 height 4
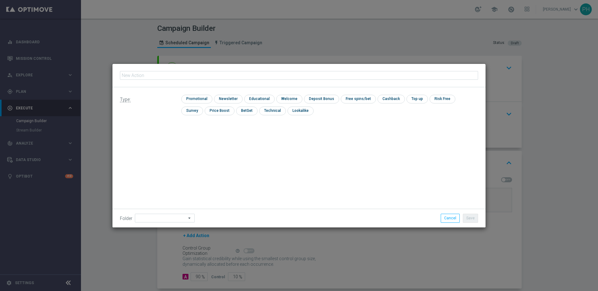
click at [175, 74] on input "text" at bounding box center [299, 75] width 358 height 9
type input "3 lines EJ + 20 FS for Big Bass Bonanza Keeping it Reel"
click at [195, 98] on input "checkbox" at bounding box center [196, 99] width 30 height 8
checkbox input "true"
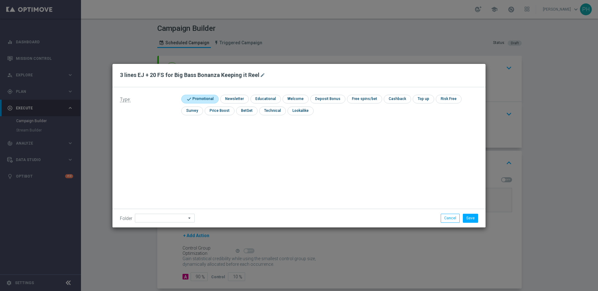
click at [154, 164] on div "Type: check Promotional check Newsletter check Educational check Welcome check …" at bounding box center [298, 157] width 373 height 140
click at [161, 218] on input at bounding box center [165, 218] width 60 height 9
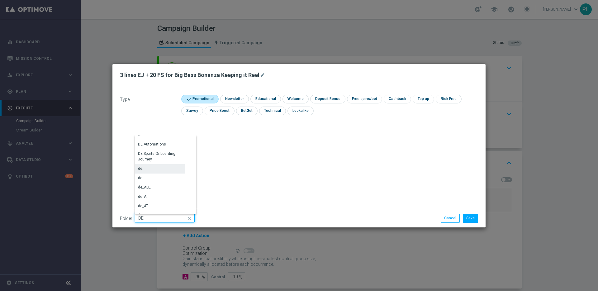
scroll to position [636, 0]
click at [160, 159] on div "DE" at bounding box center [160, 158] width 50 height 9
type input "DE"
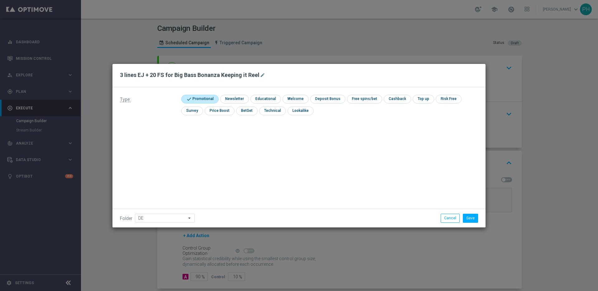
click at [245, 167] on div "Type: check Promotional check Newsletter check Educational check Welcome check …" at bounding box center [298, 157] width 373 height 140
click at [467, 217] on button "Save" at bounding box center [470, 218] width 15 height 9
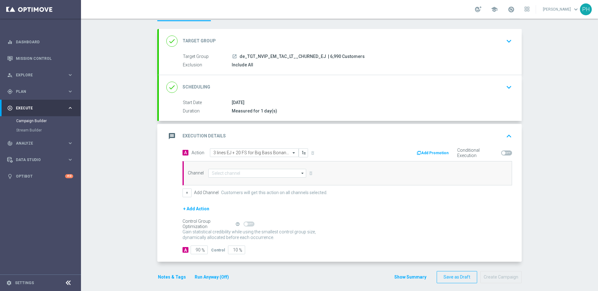
scroll to position [31, 0]
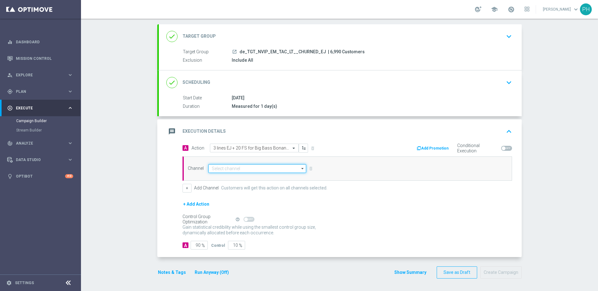
click at [246, 169] on input at bounding box center [257, 168] width 98 height 9
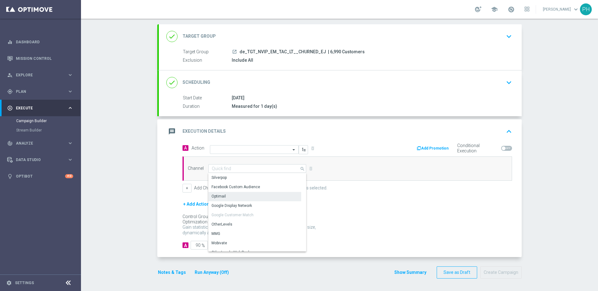
click at [242, 195] on div "Optimail" at bounding box center [254, 196] width 93 height 9
type input "Optimail"
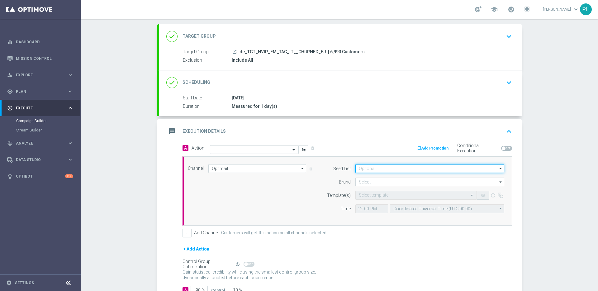
click at [367, 168] on input at bounding box center [429, 168] width 149 height 9
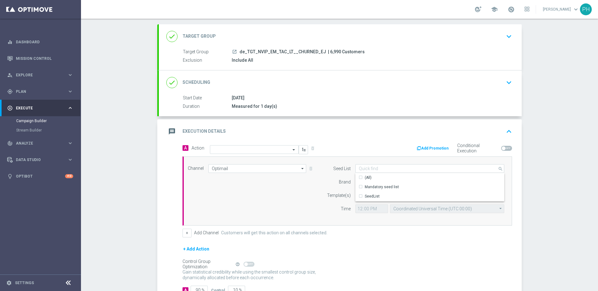
click at [328, 177] on form "Seed List search Show Selected 0 of 2 (All)" at bounding box center [414, 188] width 181 height 49
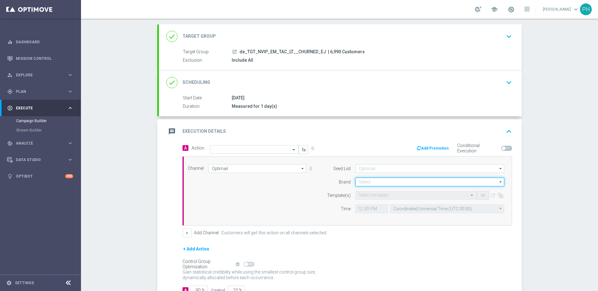
click at [365, 182] on input at bounding box center [429, 182] width 149 height 9
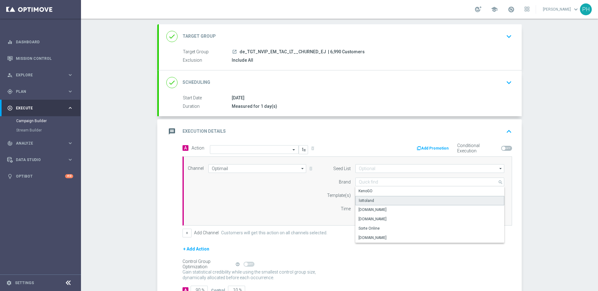
click at [373, 202] on div "lottoland" at bounding box center [429, 200] width 149 height 9
type input "lottoland"
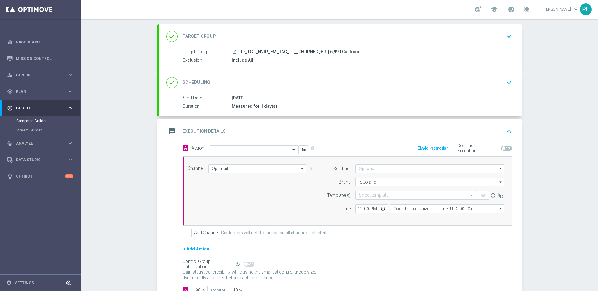
click at [280, 201] on div "Channel Optimail Optimail arrow_drop_down Show Selected 1 of 26 Silverpop" at bounding box center [346, 191] width 326 height 54
click at [378, 197] on input "text" at bounding box center [410, 195] width 102 height 5
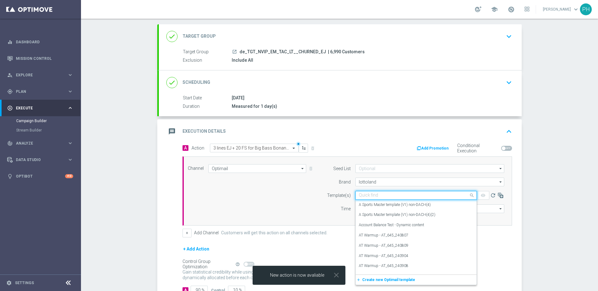
click at [367, 196] on input "text" at bounding box center [410, 195] width 102 height 5
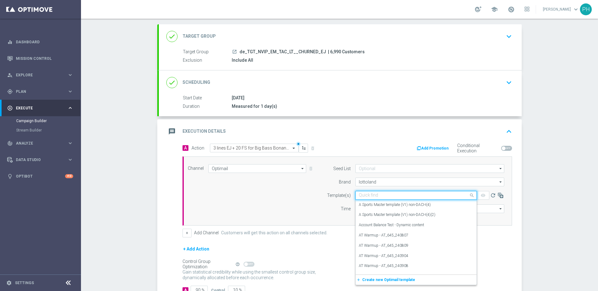
paste input "DE_INT__EJ_CHURNED_251014__NVIP_EMA_TAC_LT"
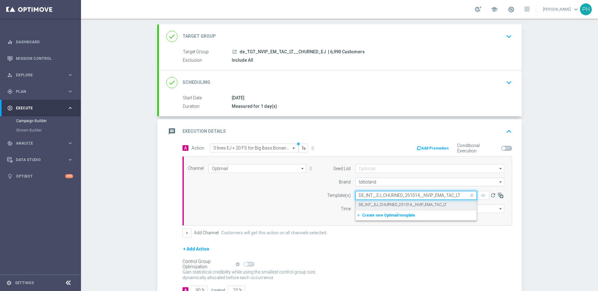
click at [379, 206] on label "DE_INT__EJ_CHURNED_251014__NVIP_EMA_TAC_LT" at bounding box center [403, 204] width 88 height 5
type input "DE_INT__EJ_CHURNED_251014__NVIP_EMA_TAC_LT"
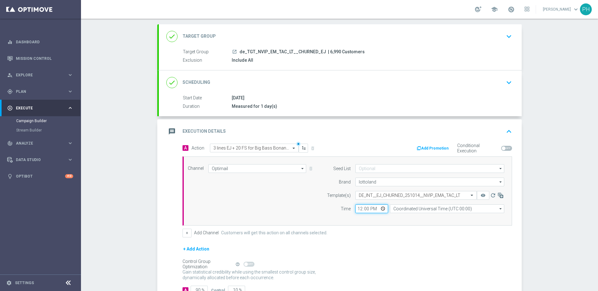
click at [358, 209] on input "12:00" at bounding box center [371, 208] width 33 height 9
type input "06:00"
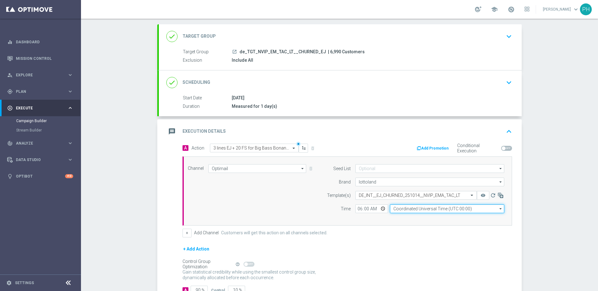
click at [439, 212] on input "Coordinated Universal Time (UTC 00:00)" at bounding box center [447, 208] width 114 height 9
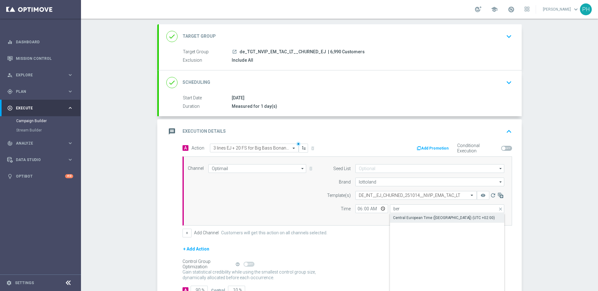
click at [417, 217] on div "Central European Time ([GEOGRAPHIC_DATA]) (UTC +02:00)" at bounding box center [444, 218] width 102 height 6
type input "Central European Time ([GEOGRAPHIC_DATA]) (UTC +02:00)"
click at [149, 220] on div "Campaign Builder Scheduled Campaign Triggered Campaign Status: Draft done Targe…" at bounding box center [339, 155] width 517 height 272
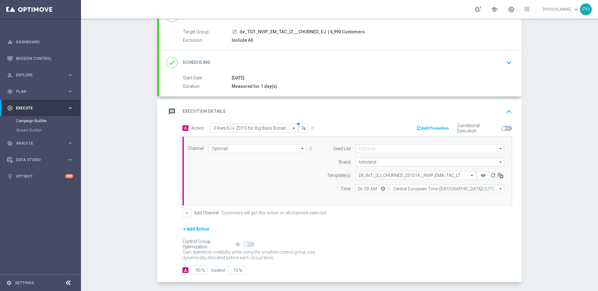
scroll to position [76, 0]
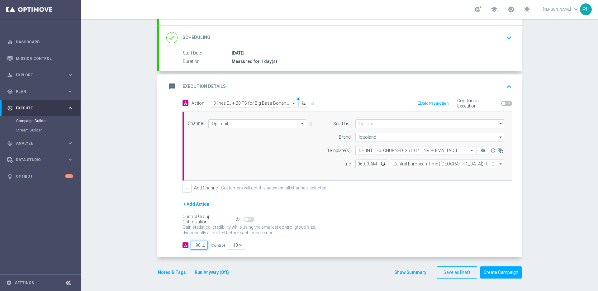
drag, startPoint x: 191, startPoint y: 244, endPoint x: 197, endPoint y: 246, distance: 6.1
click at [197, 246] on input "90" at bounding box center [199, 245] width 17 height 9
type input "9"
type input "91"
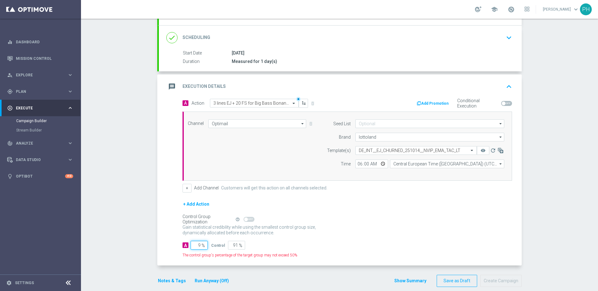
type input "98"
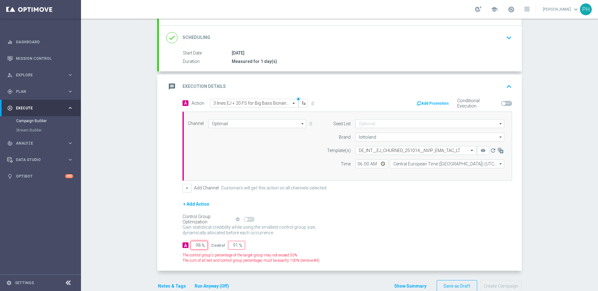
type input "2"
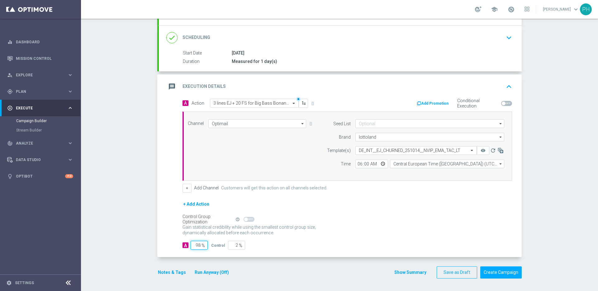
type input "98"
click at [126, 203] on div "Campaign Builder Scheduled Campaign Triggered Campaign Status: Draft done Targe…" at bounding box center [339, 155] width 517 height 272
click at [166, 272] on button "Notes & Tags" at bounding box center [171, 273] width 29 height 8
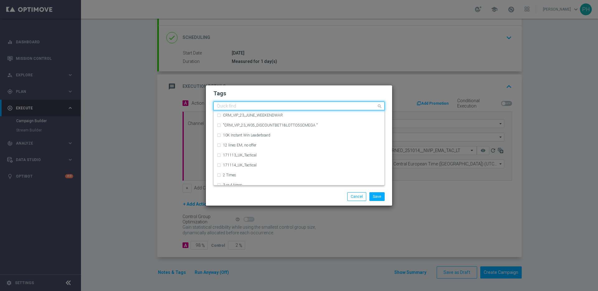
click at [261, 105] on input "text" at bounding box center [297, 106] width 160 height 5
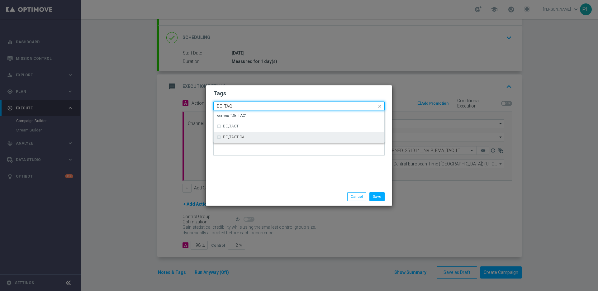
click at [239, 136] on label "DE_TACTICAL" at bounding box center [234, 137] width 23 height 4
type input "DE_TAC"
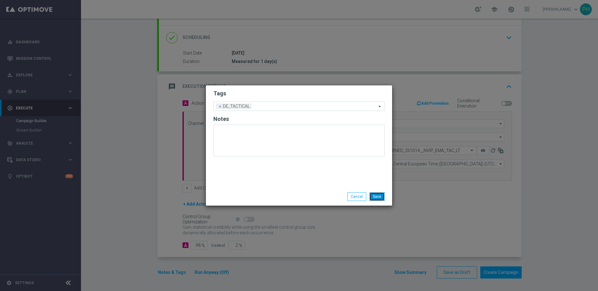
drag, startPoint x: 374, startPoint y: 196, endPoint x: 360, endPoint y: 205, distance: 16.7
click at [374, 196] on button "Save" at bounding box center [377, 196] width 15 height 9
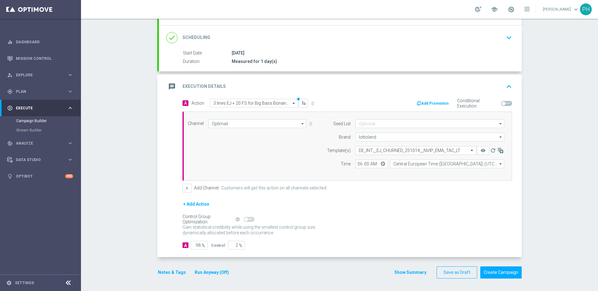
click at [204, 272] on button "Run Anyway (Off)" at bounding box center [212, 273] width 36 height 8
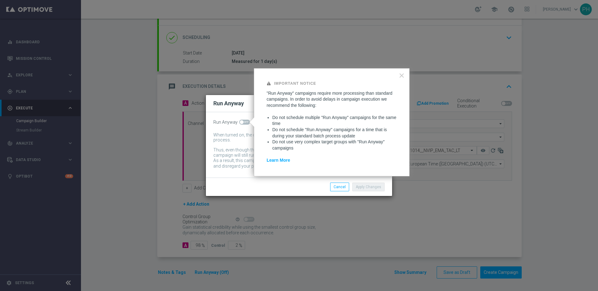
click at [246, 124] on span at bounding box center [244, 122] width 11 height 5
click at [246, 124] on input "checkbox" at bounding box center [244, 122] width 11 height 5
checkbox input "true"
click at [364, 187] on button "Apply Changes" at bounding box center [368, 187] width 32 height 9
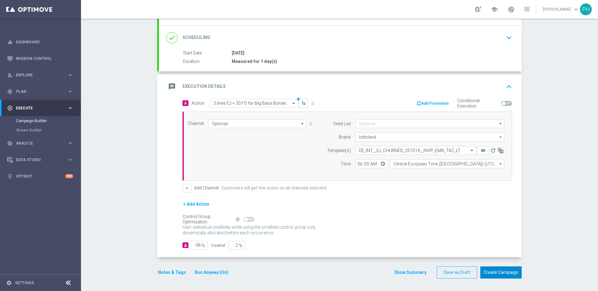
click at [494, 272] on button "Create Campaign" at bounding box center [500, 272] width 41 height 12
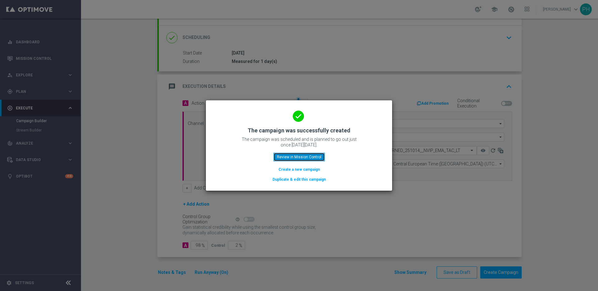
click at [307, 156] on button "Review in Mission Control" at bounding box center [299, 157] width 51 height 9
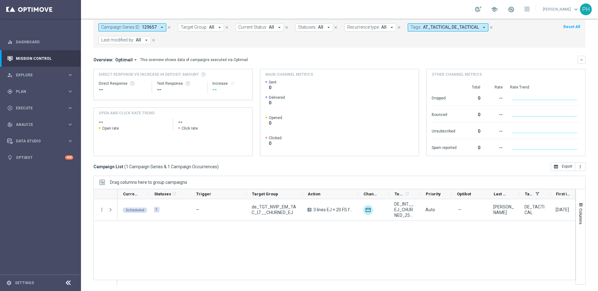
scroll to position [33, 0]
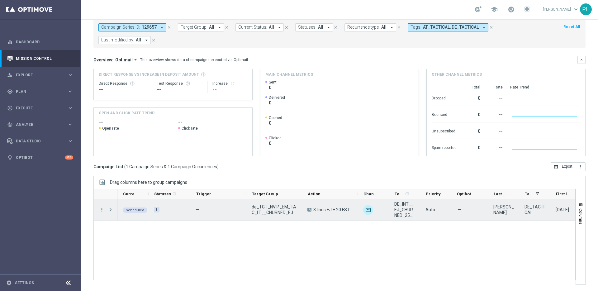
click at [138, 210] on span "Scheduled" at bounding box center [135, 210] width 18 height 4
click at [129, 214] on div "Scheduled" at bounding box center [132, 209] width 31 height 21
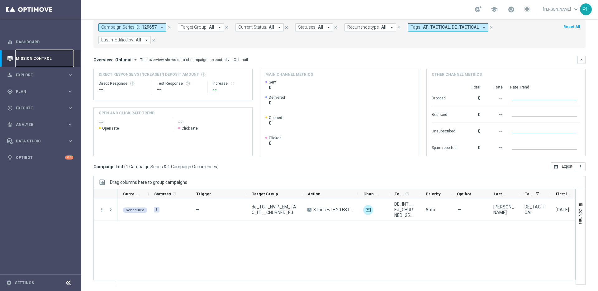
click at [42, 61] on link "Mission Control" at bounding box center [44, 58] width 57 height 17
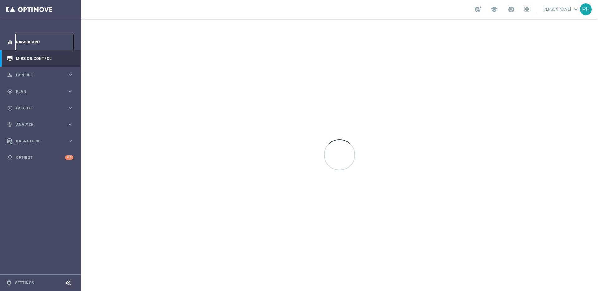
click at [31, 45] on link "Dashboard" at bounding box center [44, 42] width 57 height 17
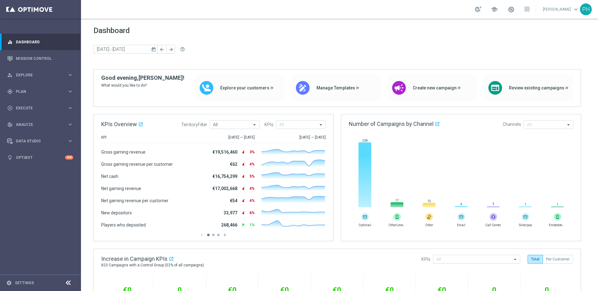
click at [257, 53] on div "[DATE] [DATE] - [DATE] arrow_back arrow_forward help_outline" at bounding box center [339, 49] width 492 height 9
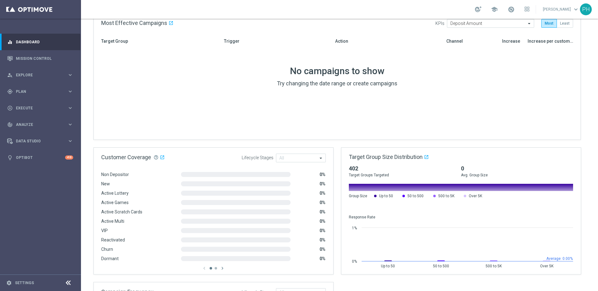
scroll to position [266, 0]
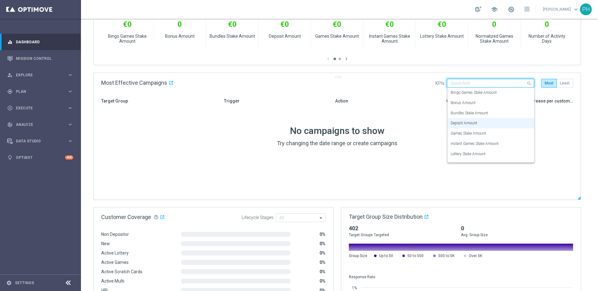
click at [531, 84] on span at bounding box center [530, 83] width 8 height 8
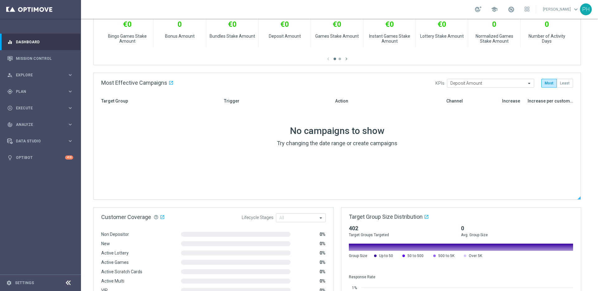
click at [572, 129] on div "No campaigns to show" at bounding box center [337, 131] width 472 height 12
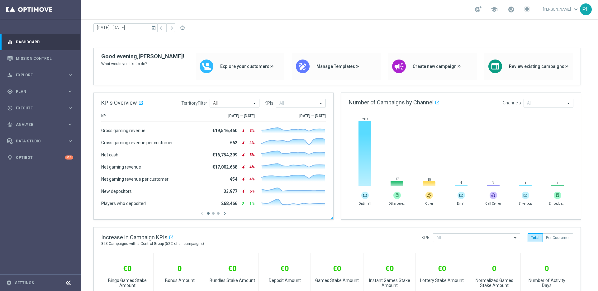
scroll to position [0, 0]
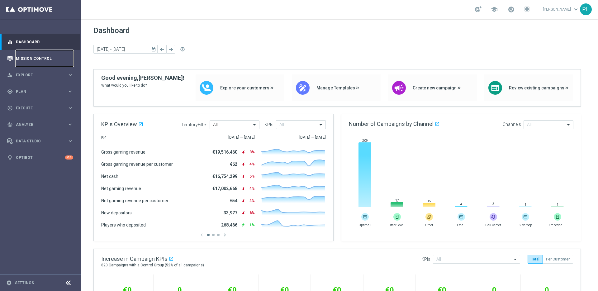
click at [41, 60] on link "Mission Control" at bounding box center [44, 58] width 57 height 17
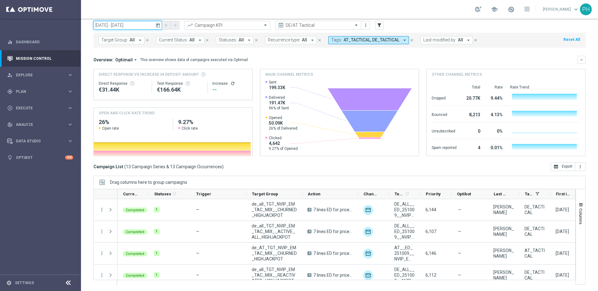
click at [133, 26] on input "[DATE] - [DATE]" at bounding box center [127, 25] width 69 height 9
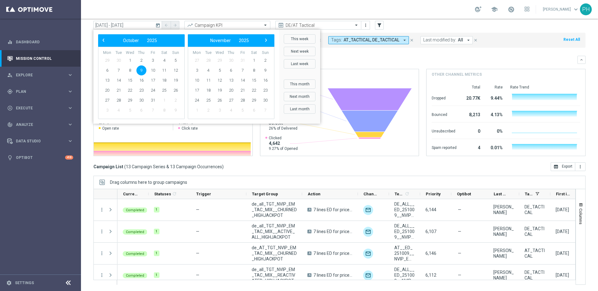
click at [139, 69] on span "9" at bounding box center [141, 70] width 10 height 10
click at [126, 81] on span "15" at bounding box center [130, 80] width 10 height 10
type input "[DATE] - [DATE]"
